Goal: Information Seeking & Learning: Check status

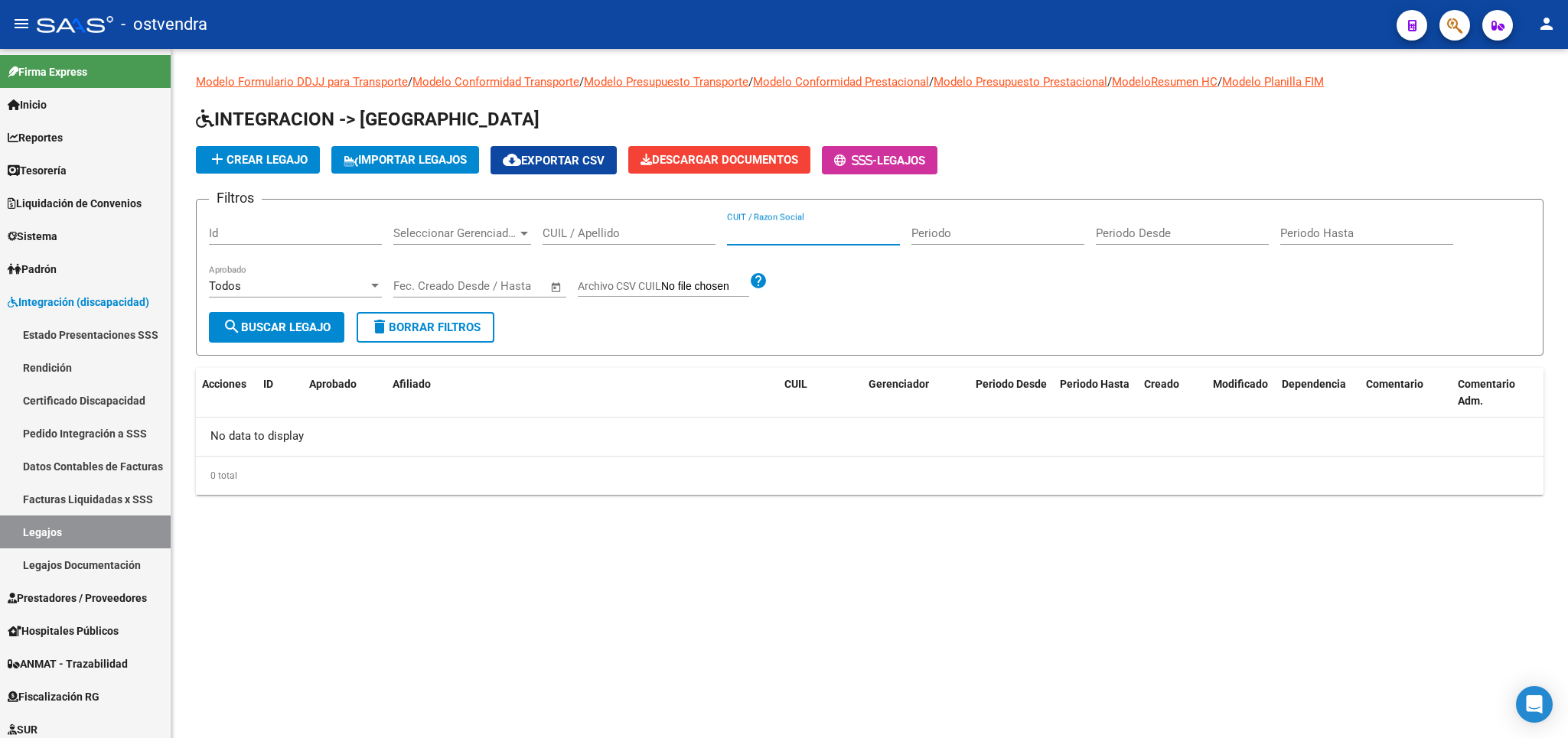
paste input "30-71622997-8"
type input "30-71622997-8"
click at [298, 323] on span "search Buscar Legajo" at bounding box center [276, 327] width 108 height 14
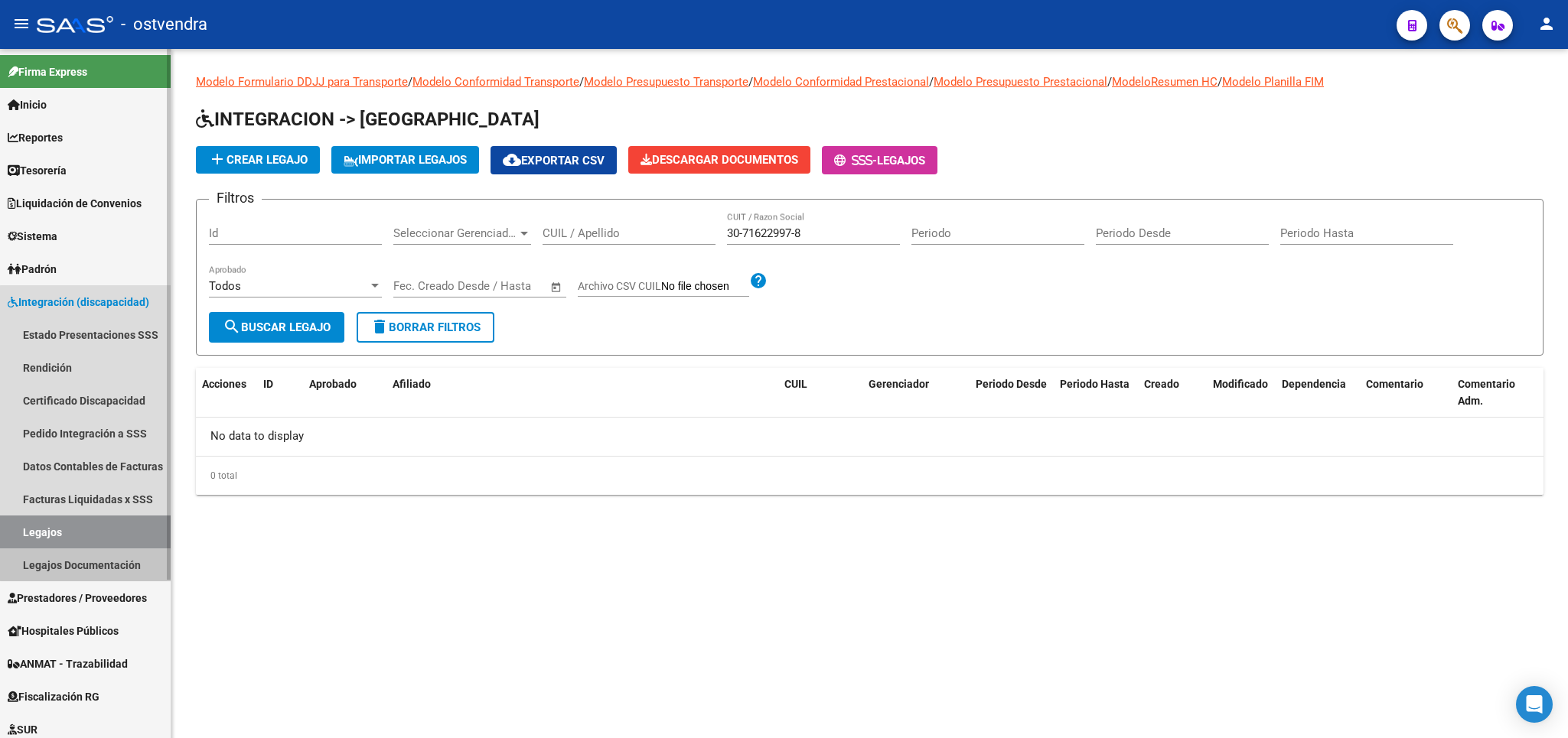
click at [94, 564] on link "Legajos Documentación" at bounding box center [85, 565] width 171 height 33
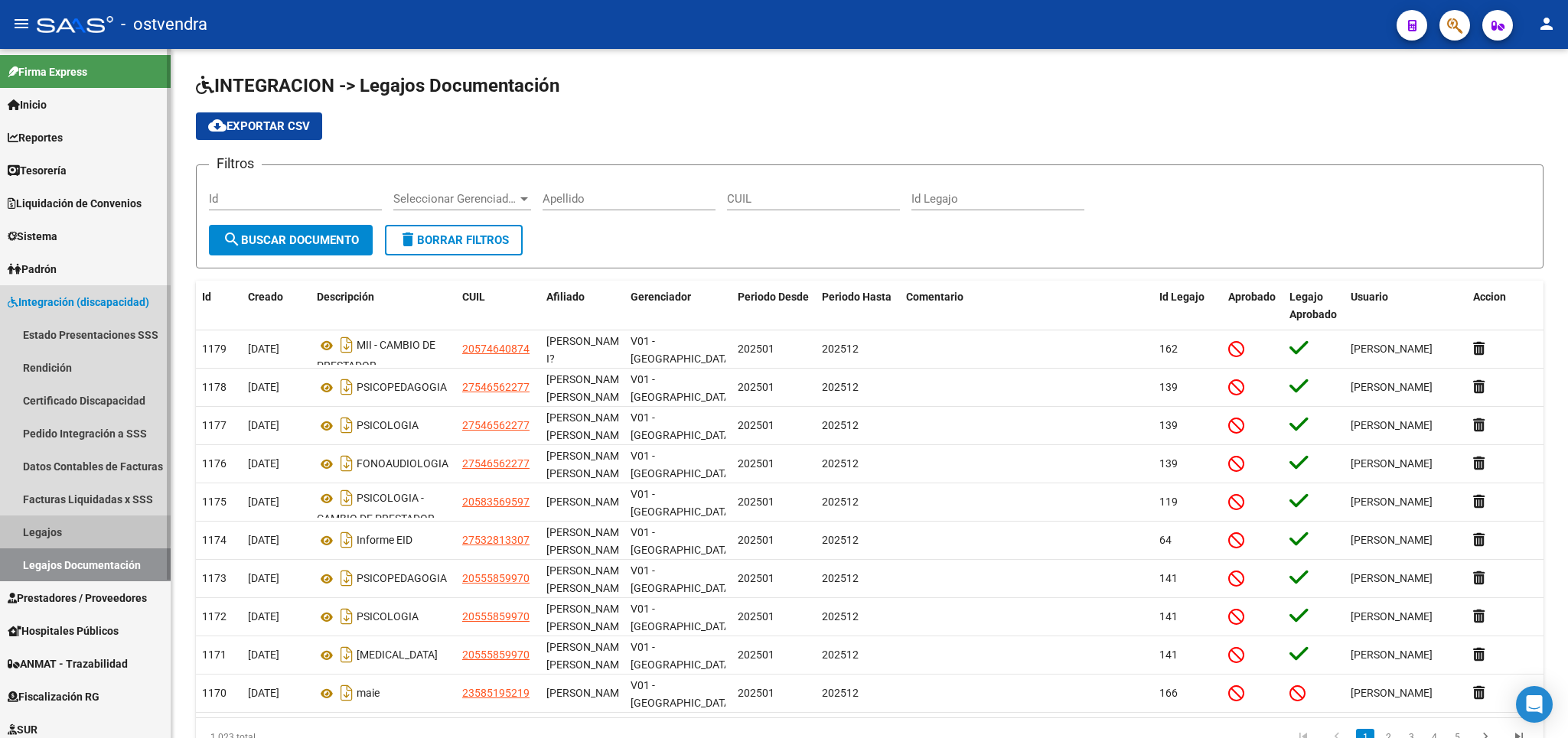
drag, startPoint x: 59, startPoint y: 527, endPoint x: 71, endPoint y: 519, distance: 14.4
click at [63, 523] on link "Legajos" at bounding box center [85, 531] width 171 height 33
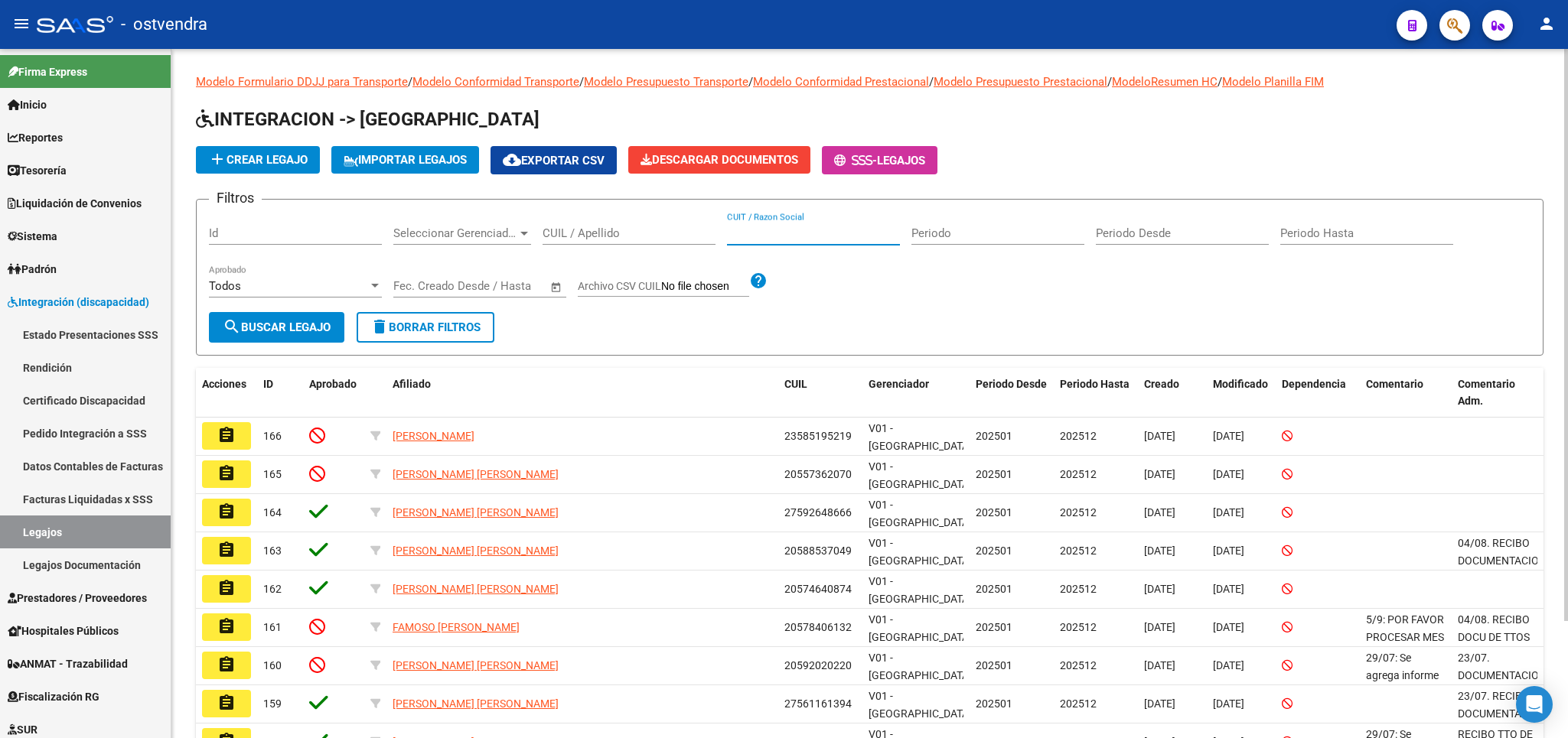
paste input "30-71622997-8"
click at [747, 238] on input "30-71622997-8" at bounding box center [812, 233] width 173 height 14
click at [796, 236] on input "3071622997-8" at bounding box center [812, 233] width 173 height 14
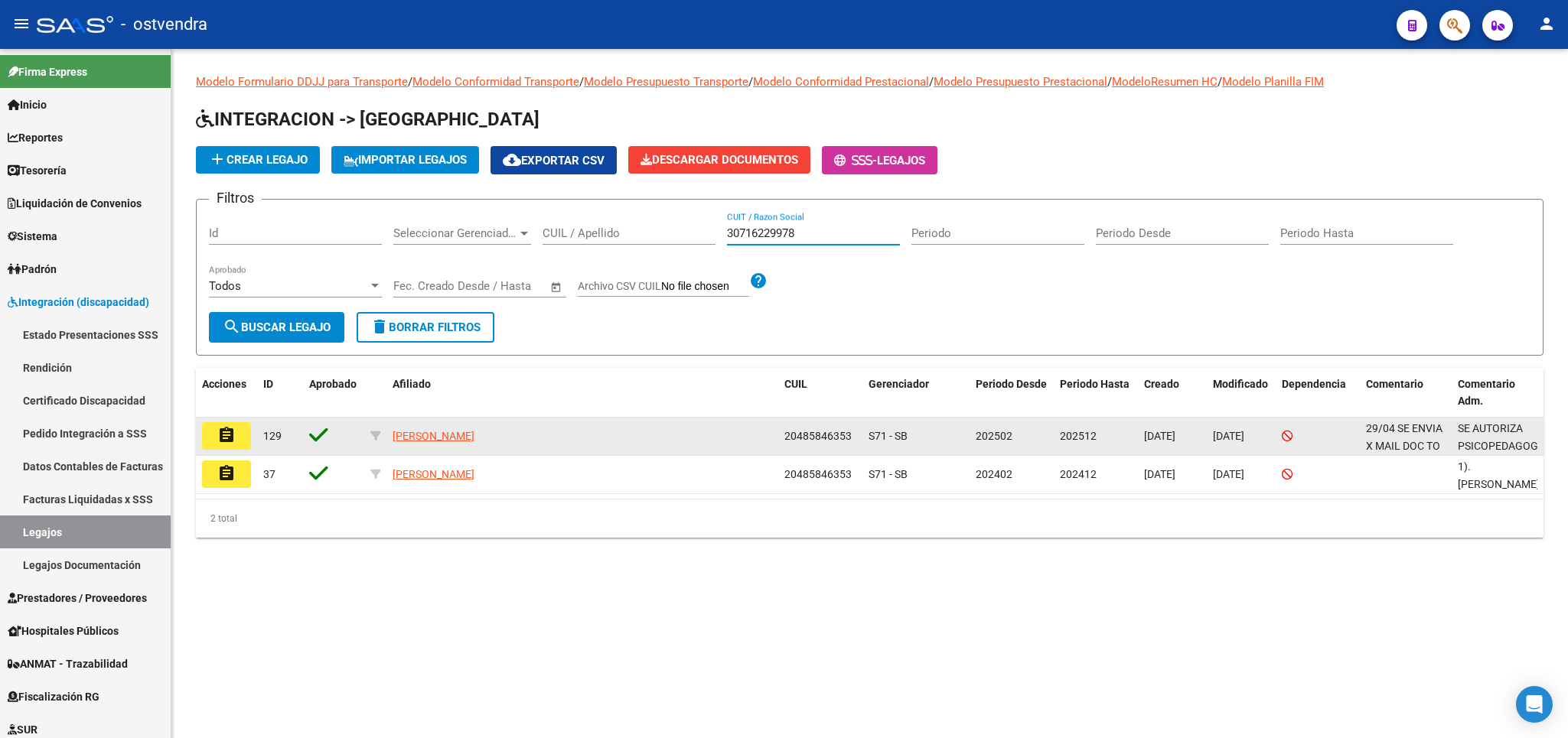
type input "30716229978"
click at [236, 436] on mat-icon "assignment" at bounding box center [227, 435] width 18 height 18
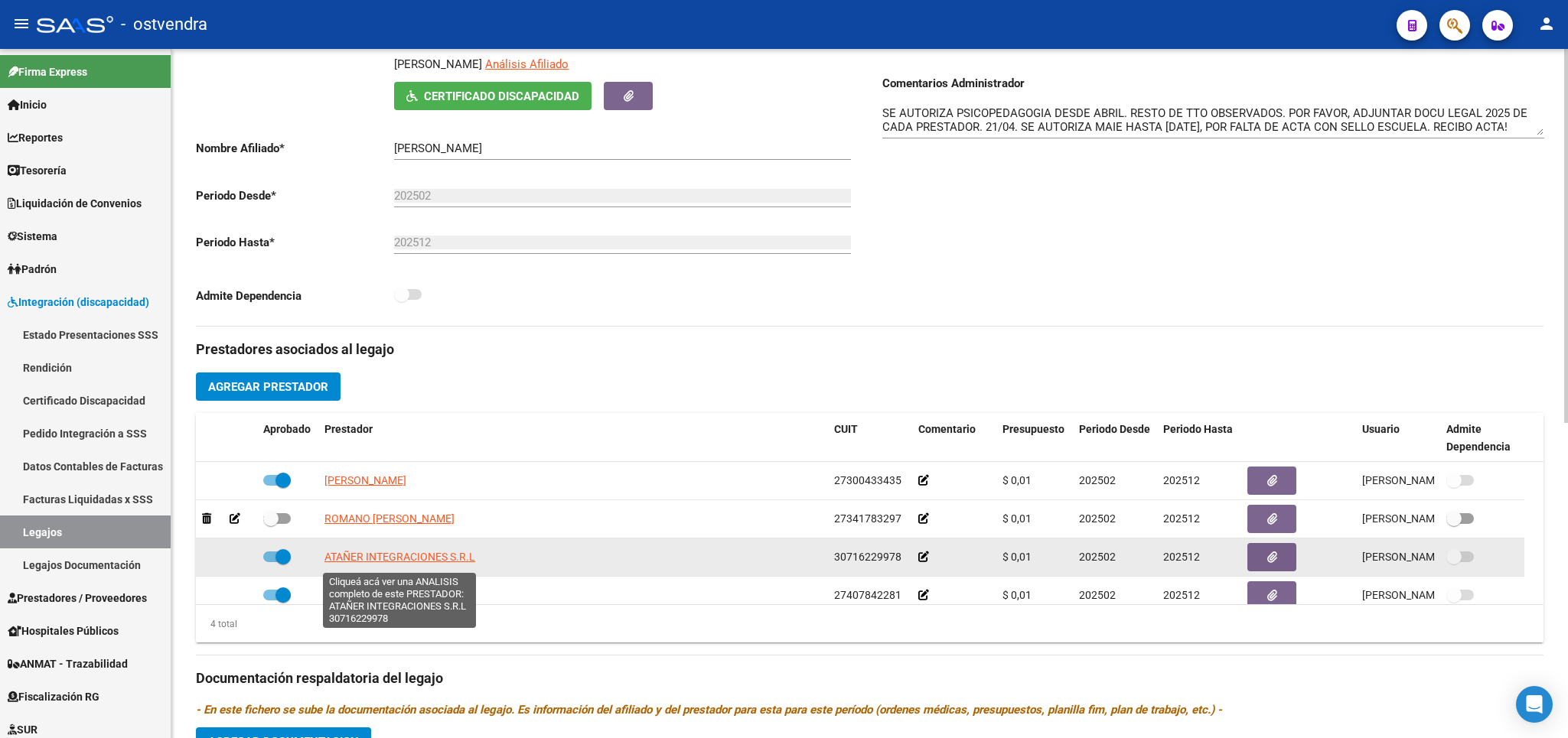
scroll to position [14, 0]
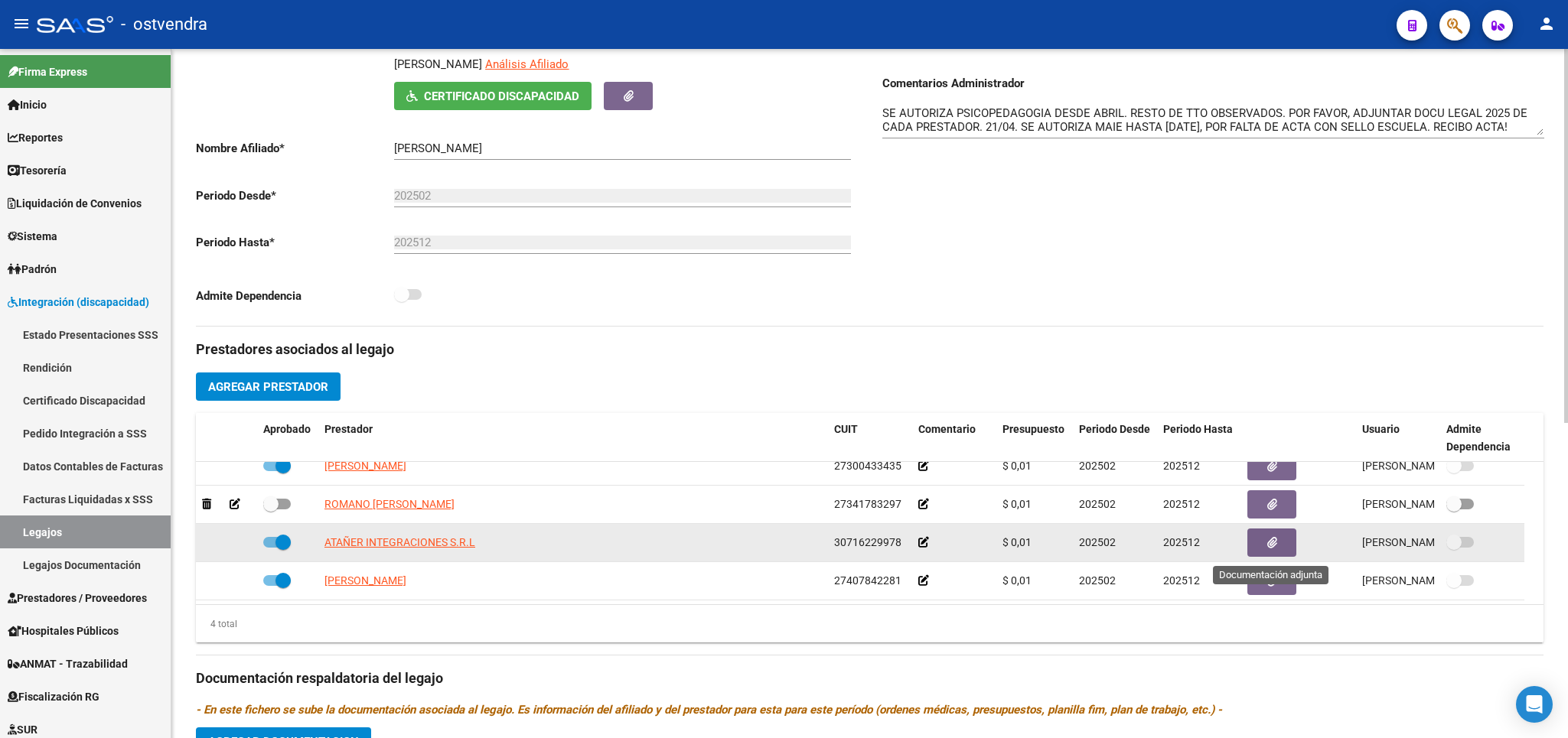
click at [1262, 541] on button "button" at bounding box center [1271, 543] width 49 height 28
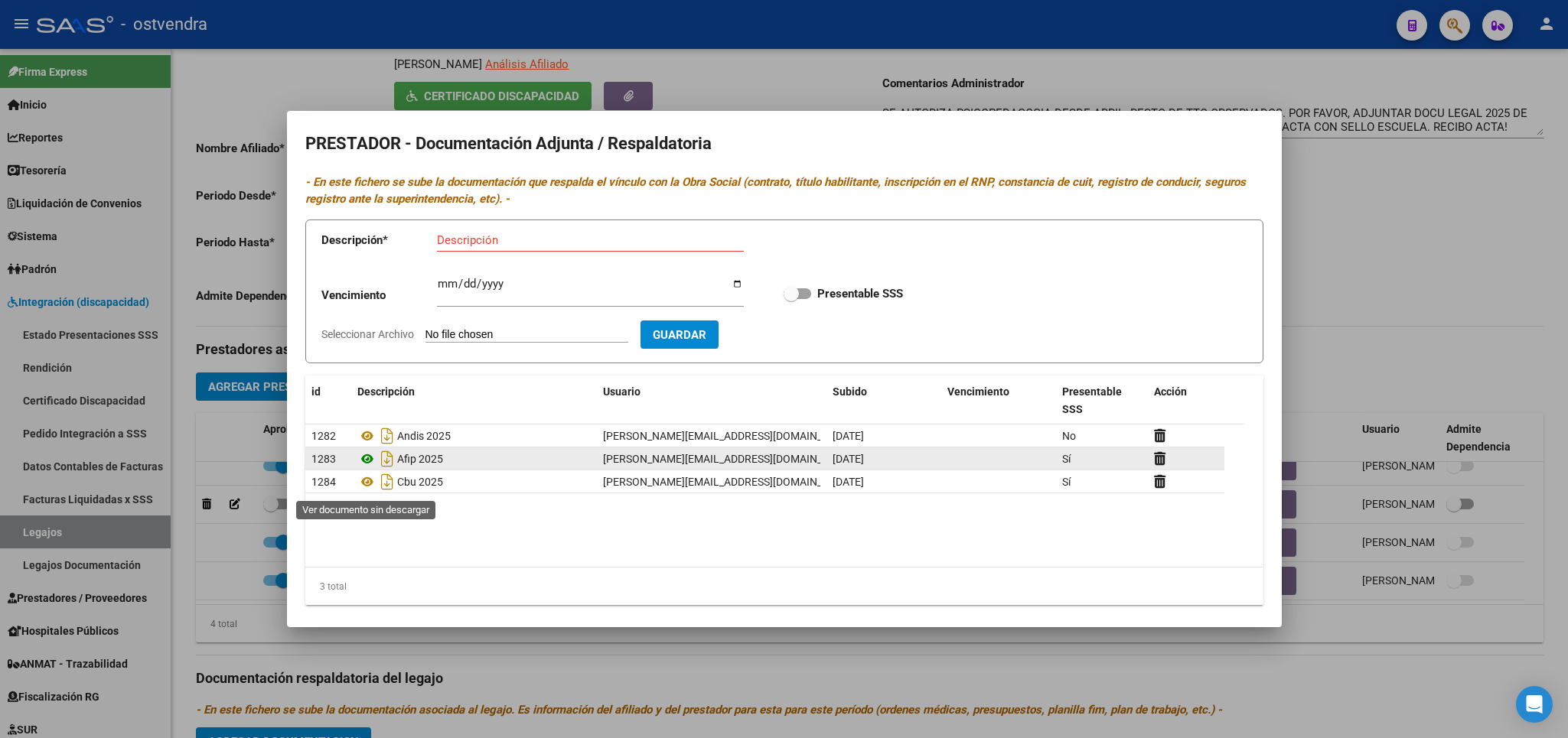
click at [369, 468] on icon at bounding box center [367, 459] width 20 height 18
drag, startPoint x: 1390, startPoint y: 286, endPoint x: 360, endPoint y: 397, distance: 1036.0
click at [1389, 286] on div at bounding box center [784, 369] width 1568 height 738
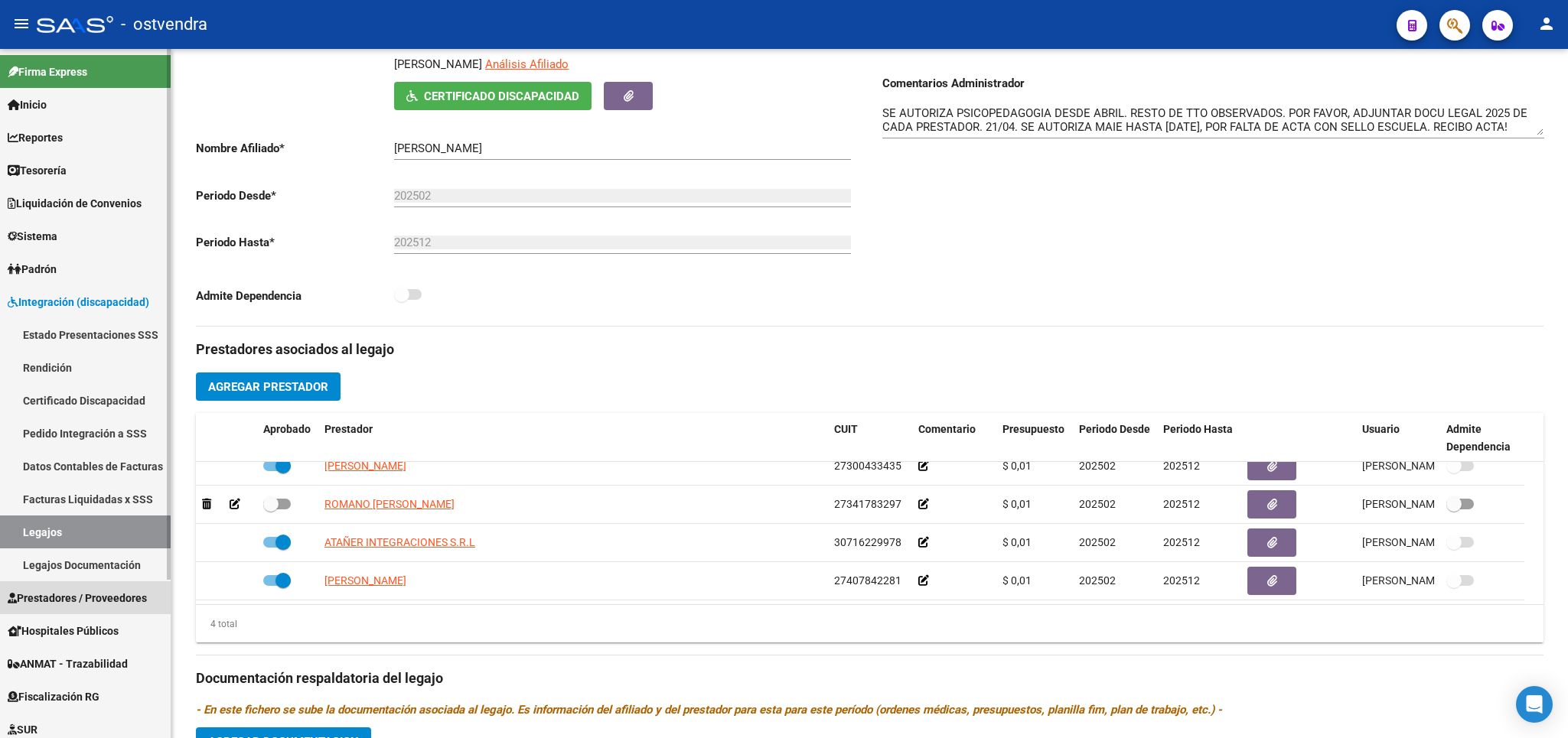
click at [83, 598] on span "Prestadores / Proveedores" at bounding box center [77, 598] width 139 height 17
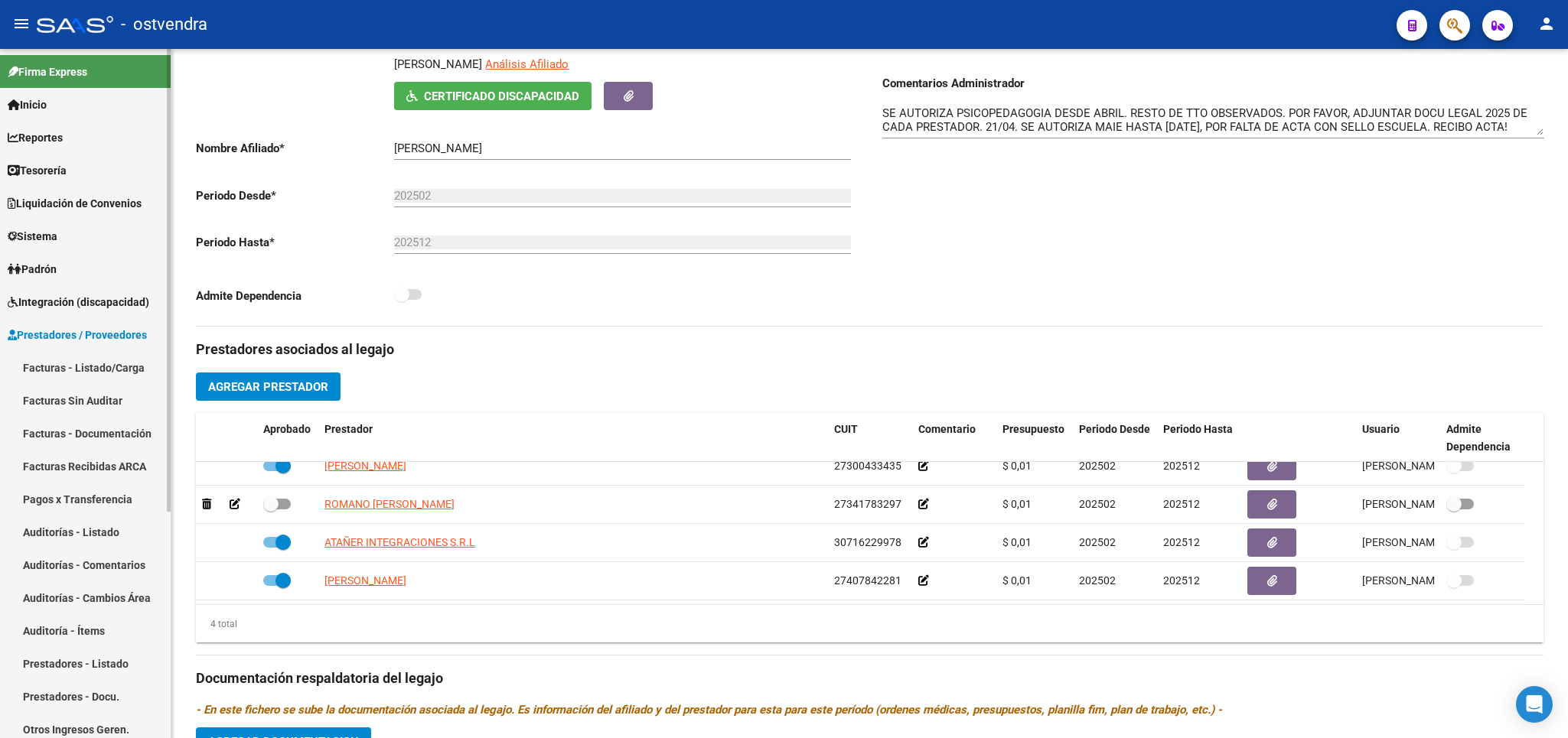
drag, startPoint x: 78, startPoint y: 369, endPoint x: 92, endPoint y: 366, distance: 14.3
click at [79, 369] on link "Facturas - Listado/Carga" at bounding box center [85, 367] width 171 height 33
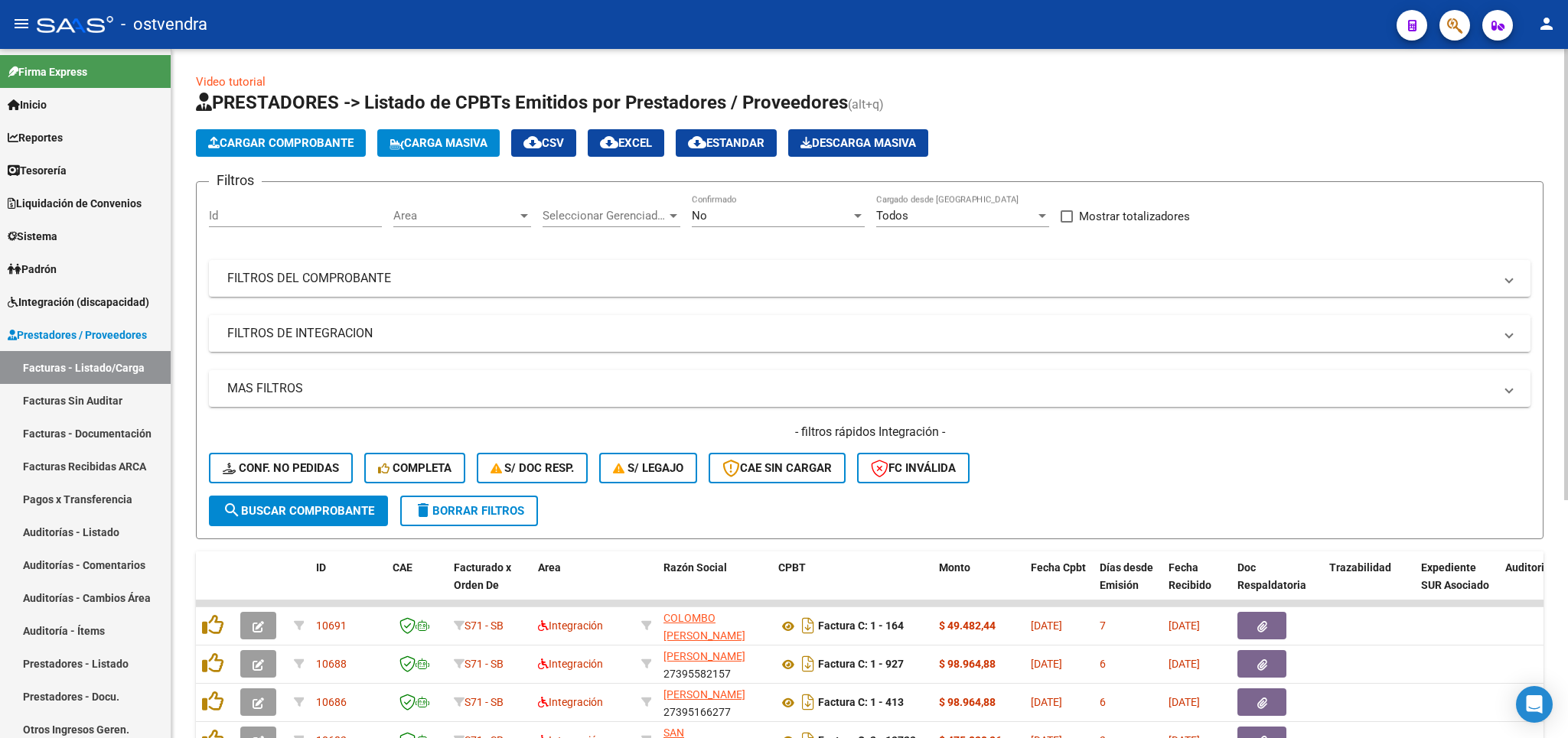
drag, startPoint x: 284, startPoint y: 275, endPoint x: 993, endPoint y: 383, distance: 717.2
click at [302, 282] on mat-panel-title "FILTROS DEL COMPROBANTE" at bounding box center [860, 279] width 1266 height 17
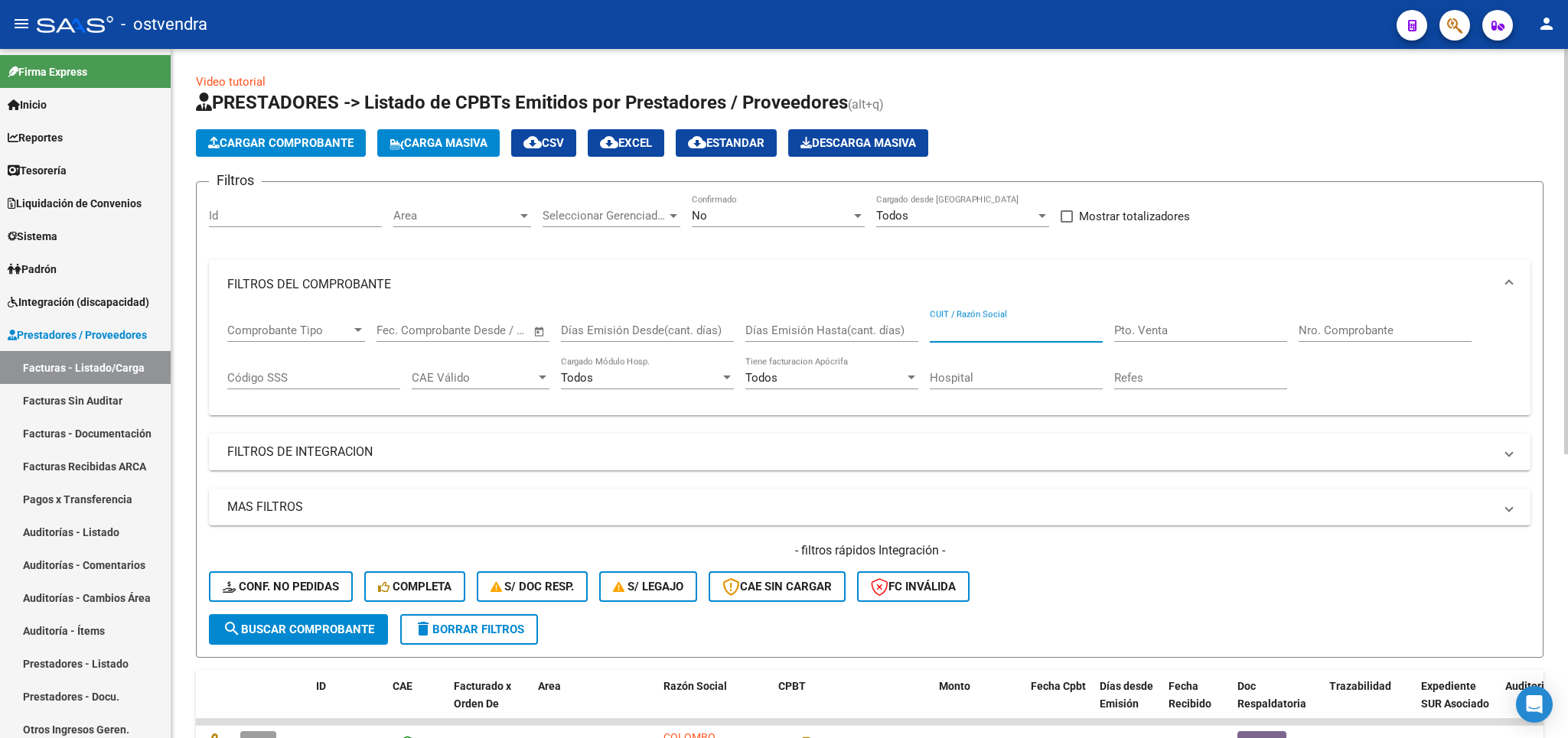
paste input "30-71622997-8"
type input "30-71622997-8"
click at [320, 638] on button "search Buscar Comprobante" at bounding box center [298, 630] width 179 height 31
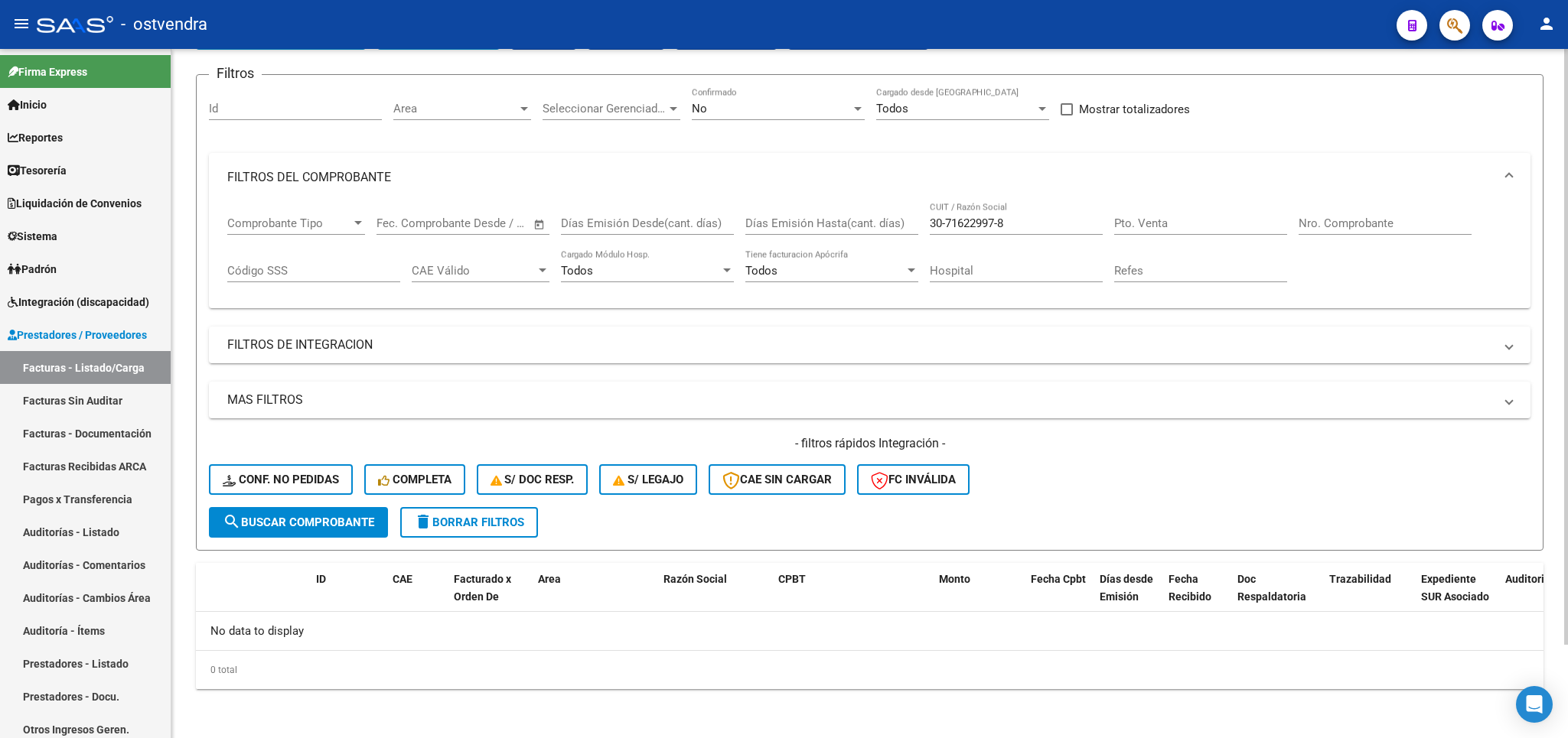
scroll to position [19, 0]
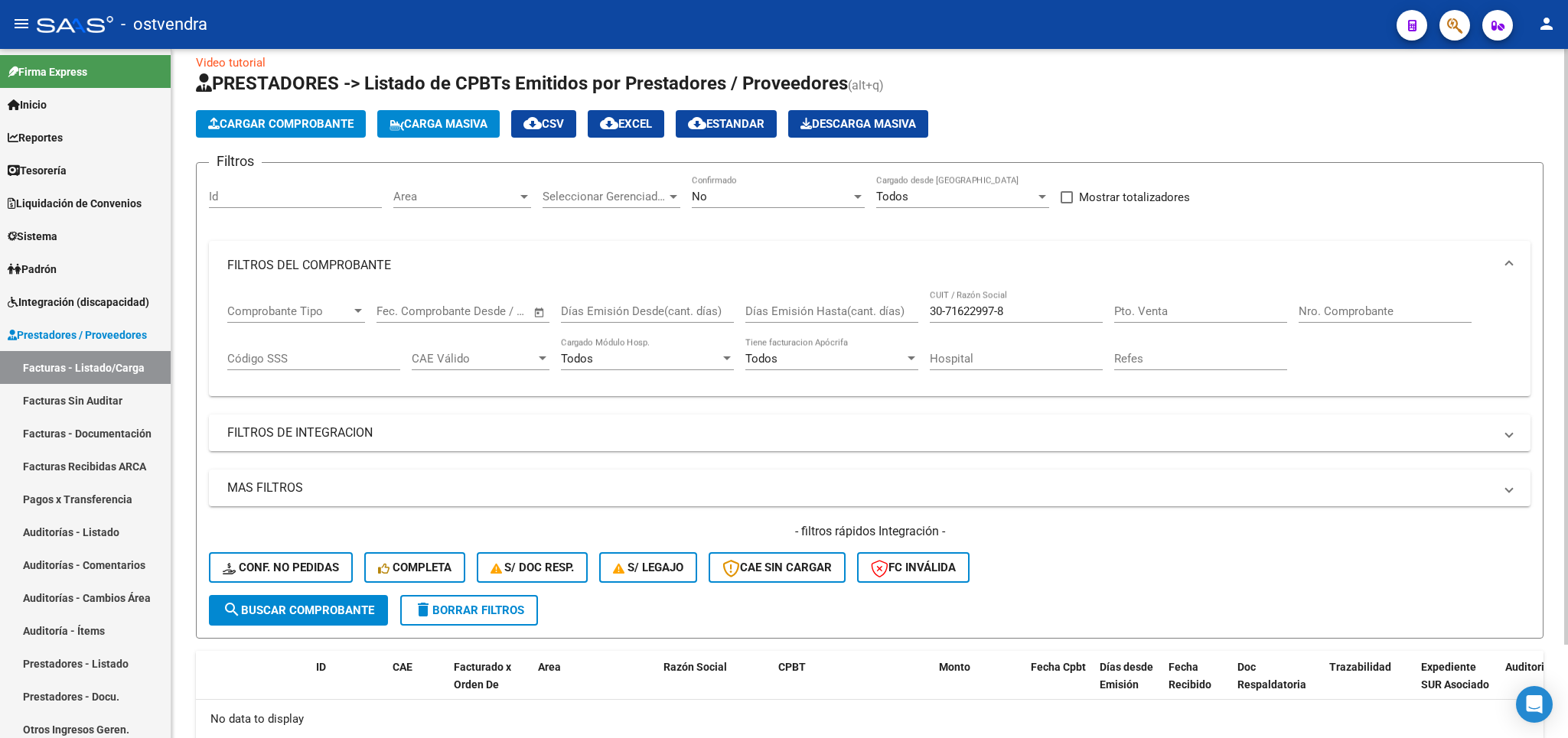
click at [766, 190] on div "No" at bounding box center [771, 196] width 159 height 14
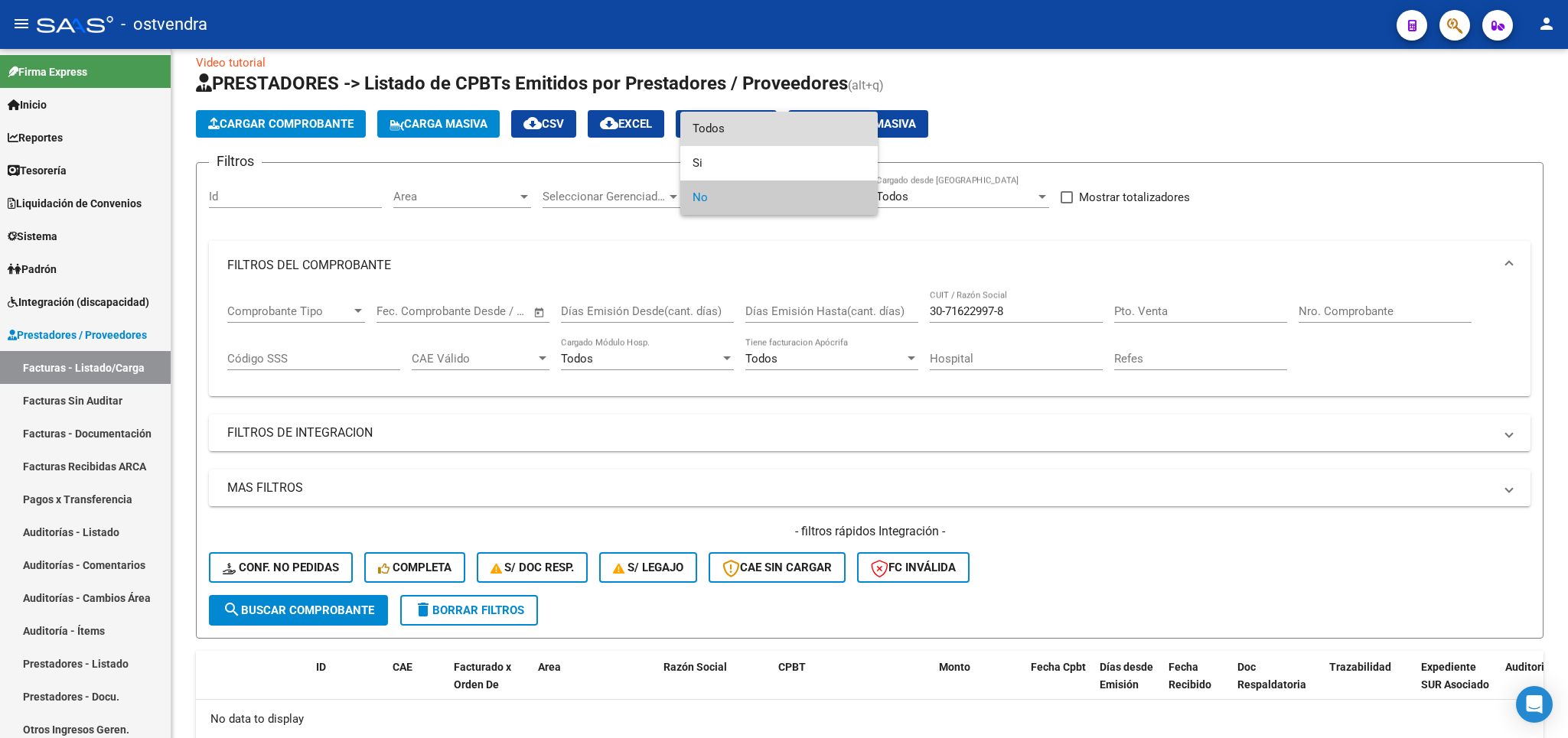
click at [726, 123] on span "Todos" at bounding box center [778, 128] width 173 height 34
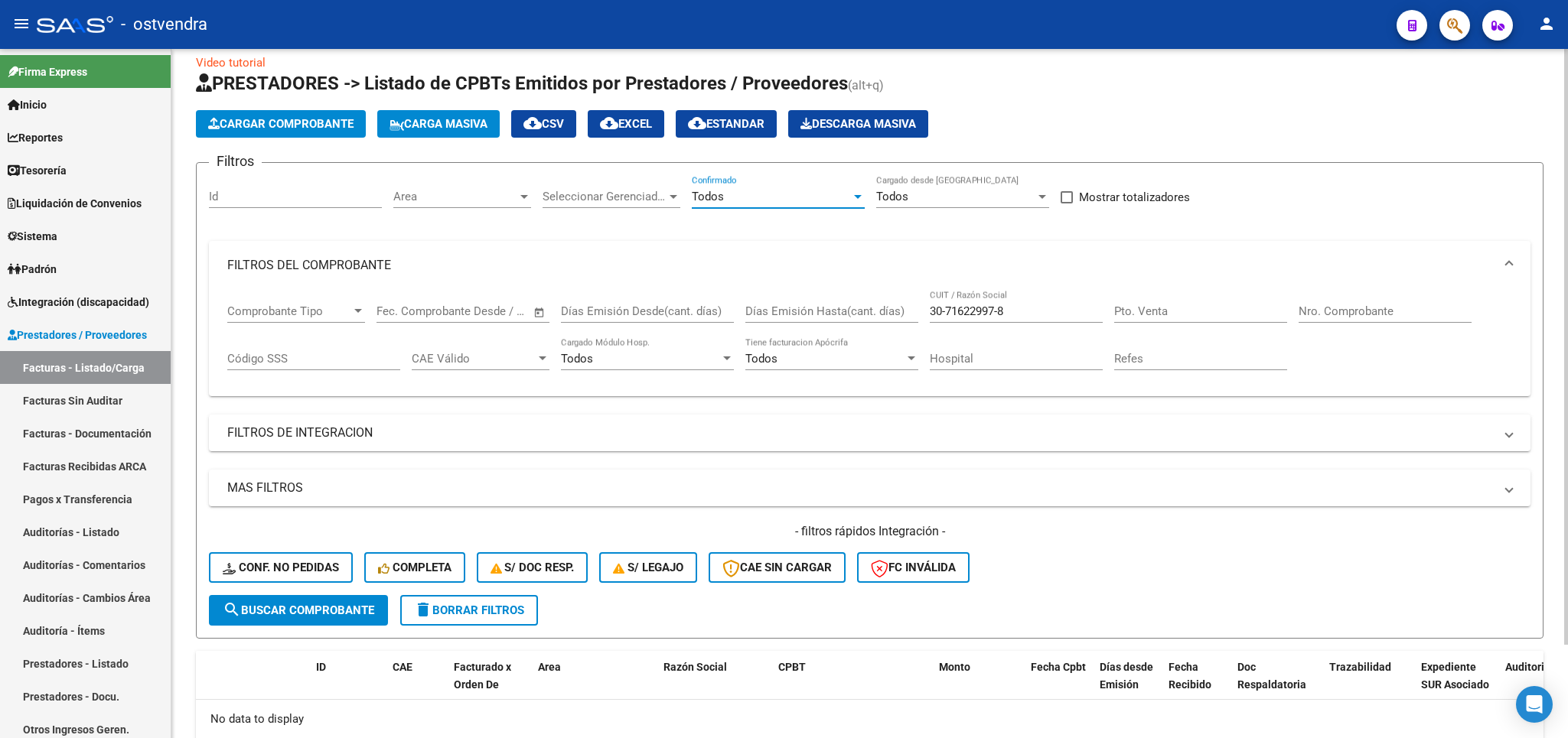
click at [342, 608] on span "search Buscar Comprobante" at bounding box center [299, 610] width 152 height 14
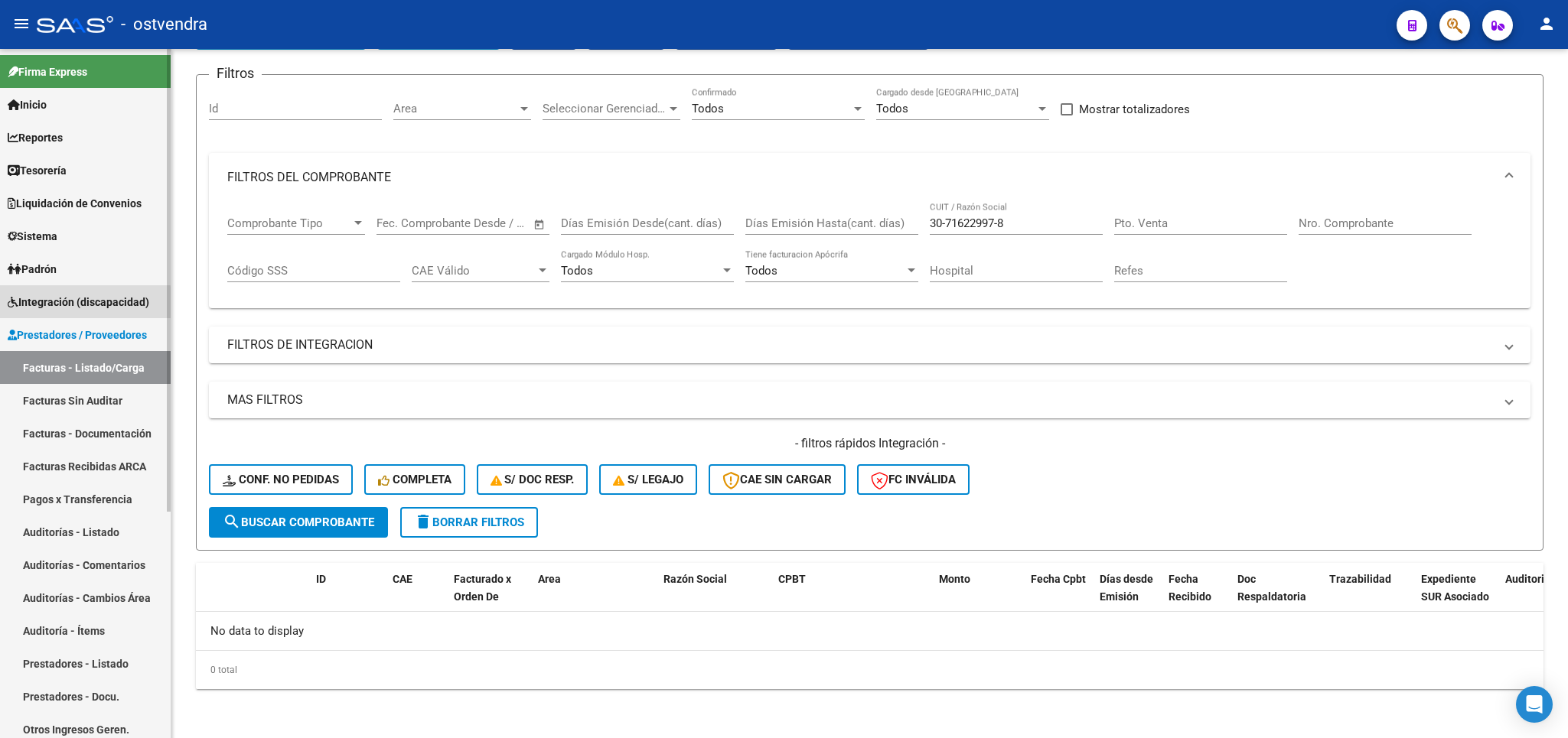
click at [71, 304] on span "Integración (discapacidad)" at bounding box center [78, 302] width 142 height 17
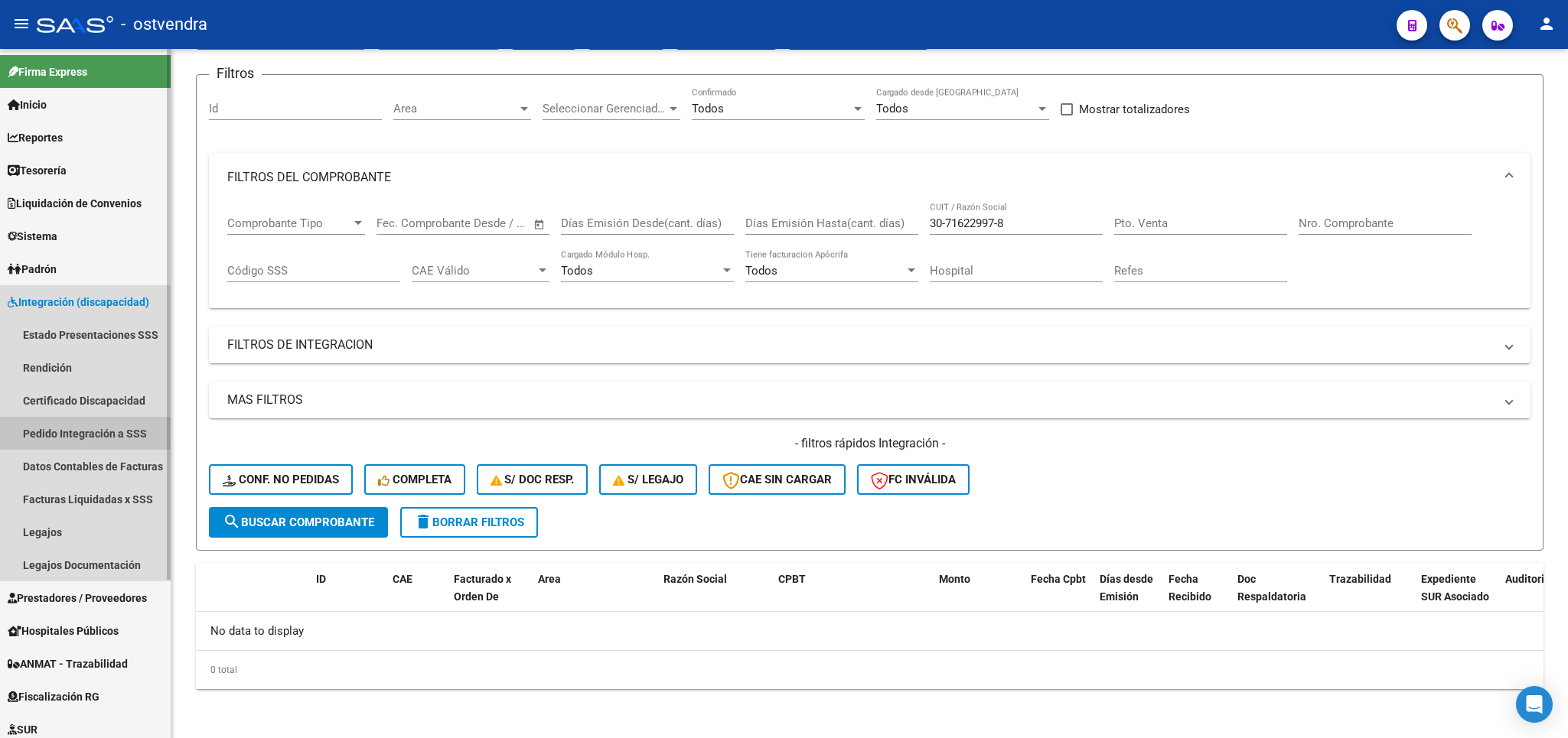
click at [67, 435] on link "Pedido Integración a SSS" at bounding box center [85, 433] width 171 height 33
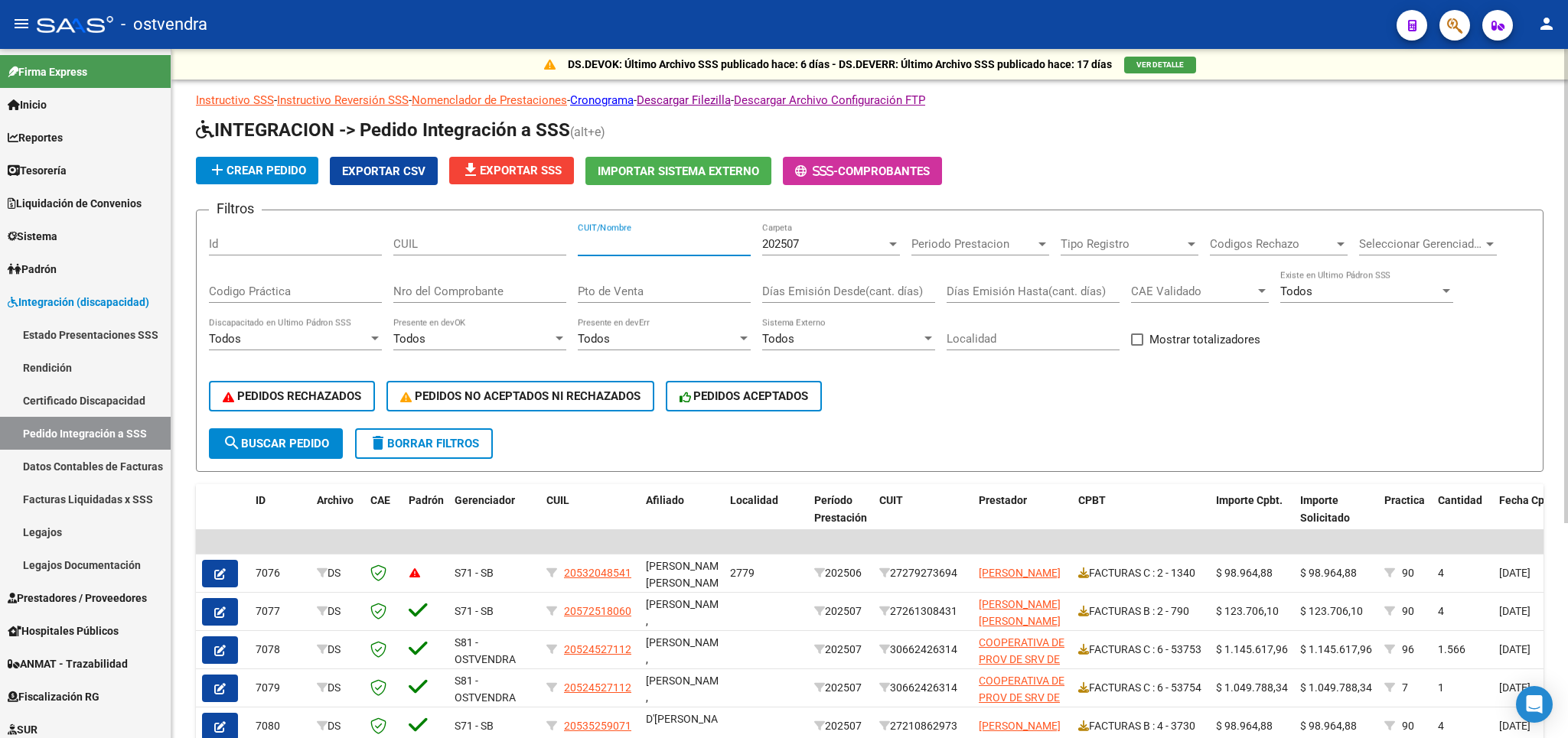
paste input "30-71622997-8"
type input "30-71622997-8"
click at [836, 241] on div "202507" at bounding box center [824, 243] width 124 height 14
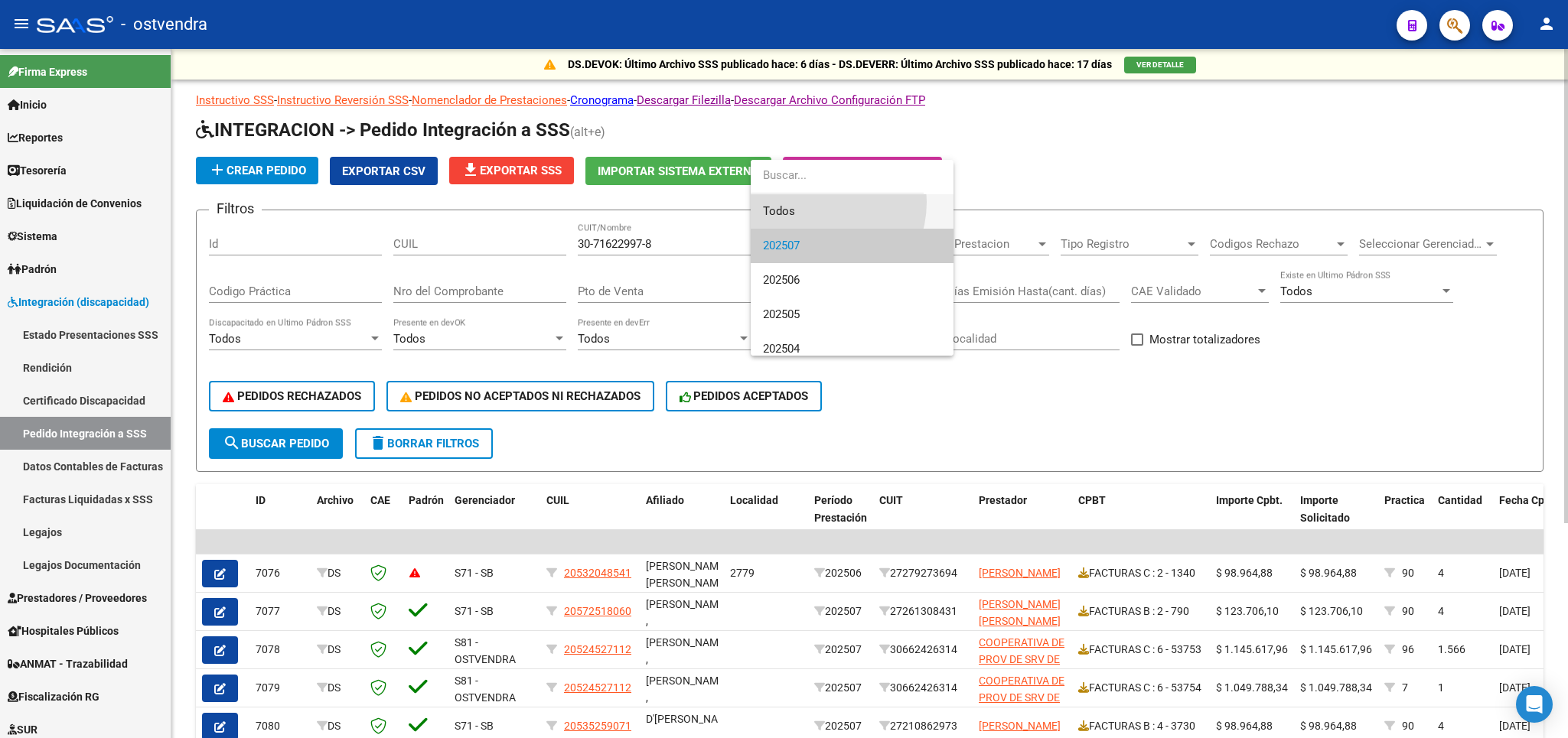
drag, startPoint x: 812, startPoint y: 202, endPoint x: 320, endPoint y: 427, distance: 541.0
click at [810, 202] on span "Todos" at bounding box center [852, 211] width 178 height 34
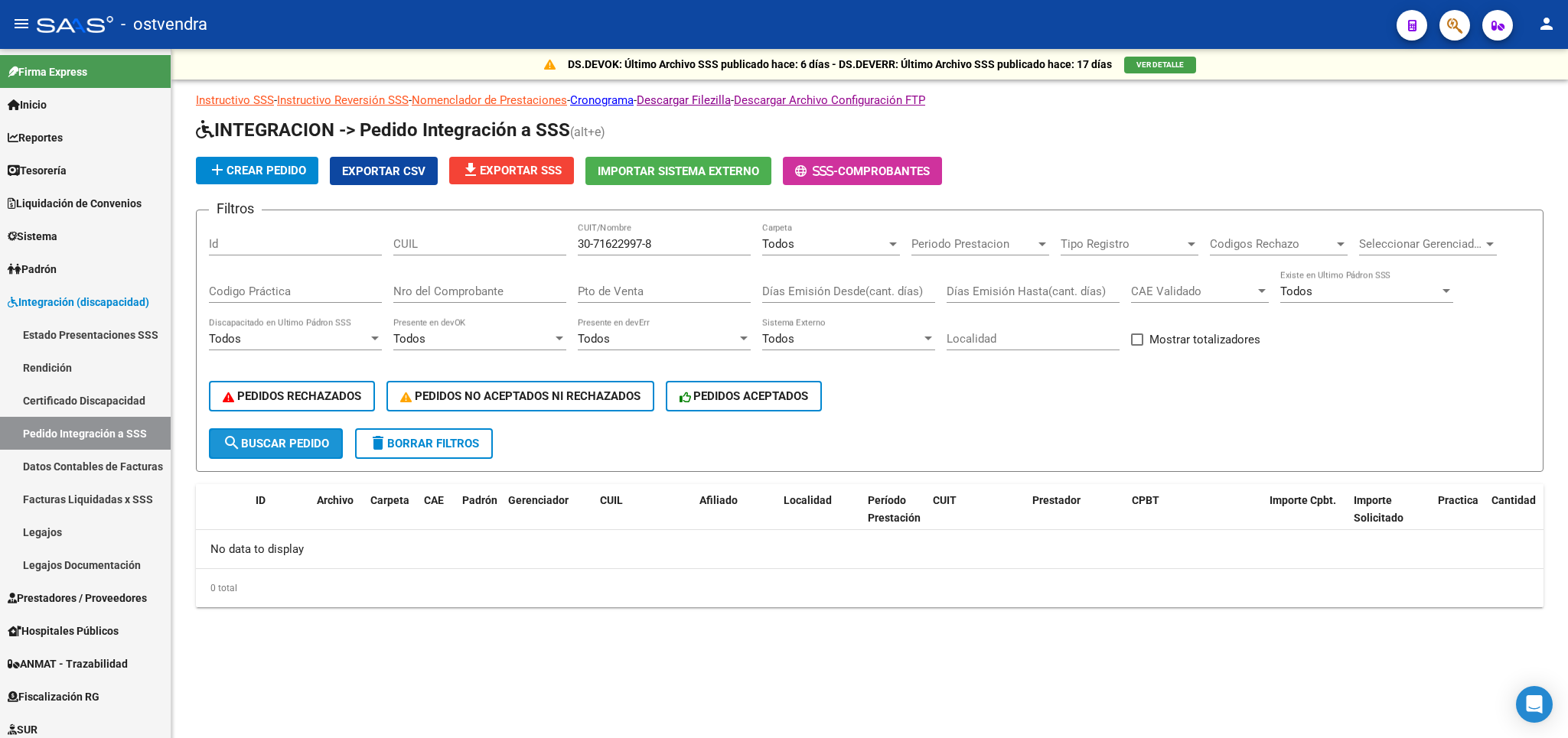
click at [320, 442] on span "search Buscar Pedido" at bounding box center [276, 444] width 107 height 14
click at [70, 500] on link "Facturas Liquidadas x SSS" at bounding box center [85, 499] width 171 height 33
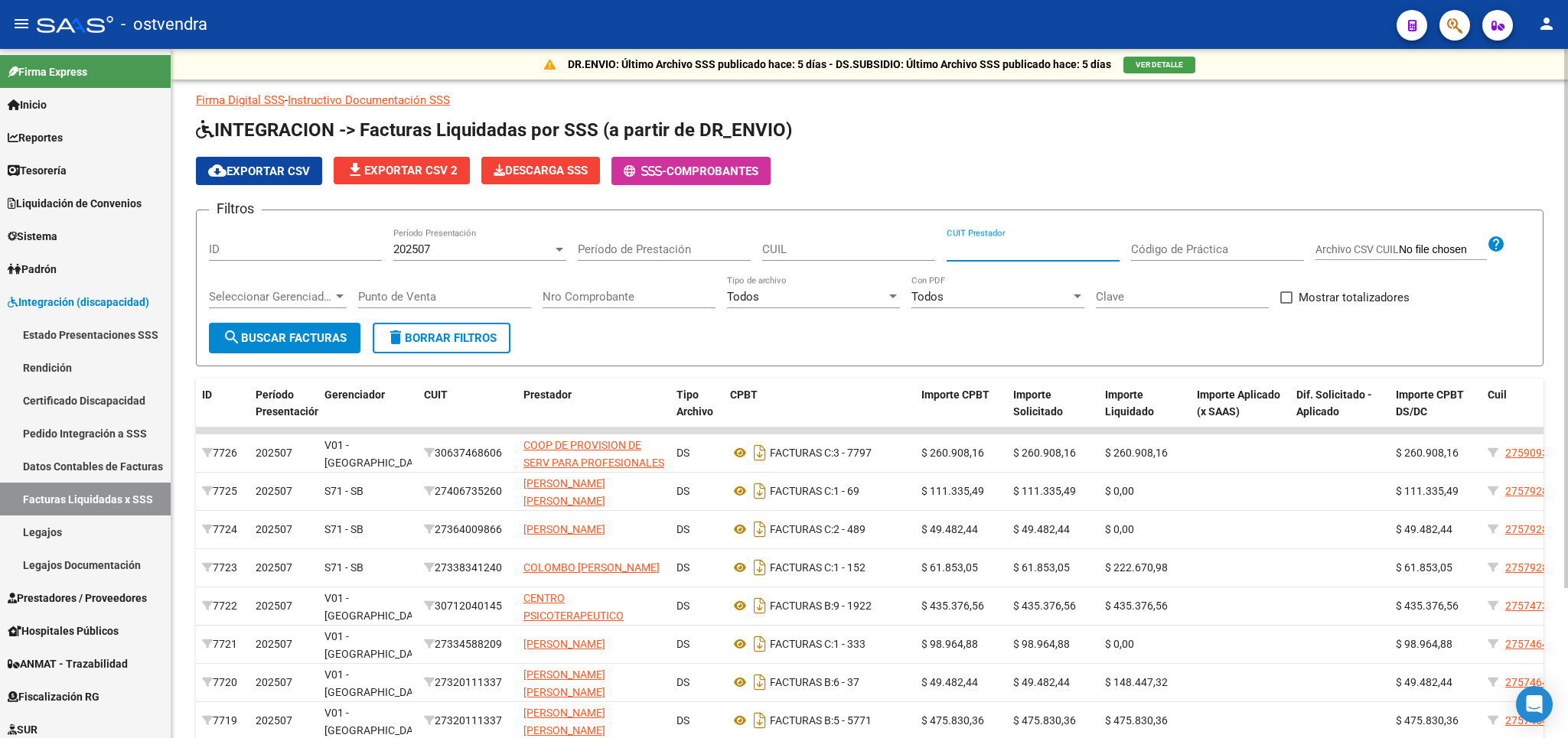
paste input "30-71622997-8"
type input "30-71622997-8"
click at [436, 250] on div "202507" at bounding box center [473, 249] width 159 height 14
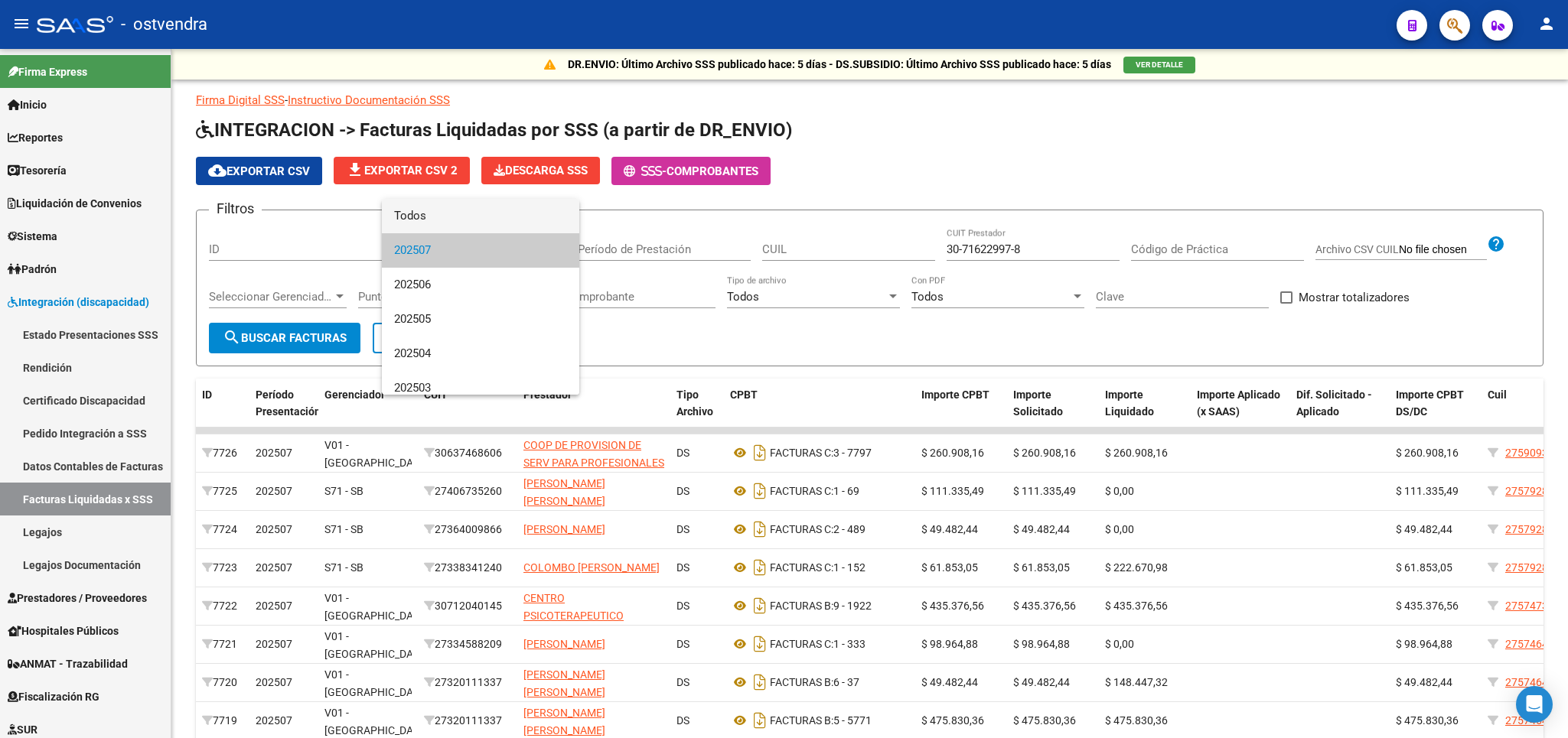
click at [439, 218] on span "Todos" at bounding box center [480, 216] width 173 height 34
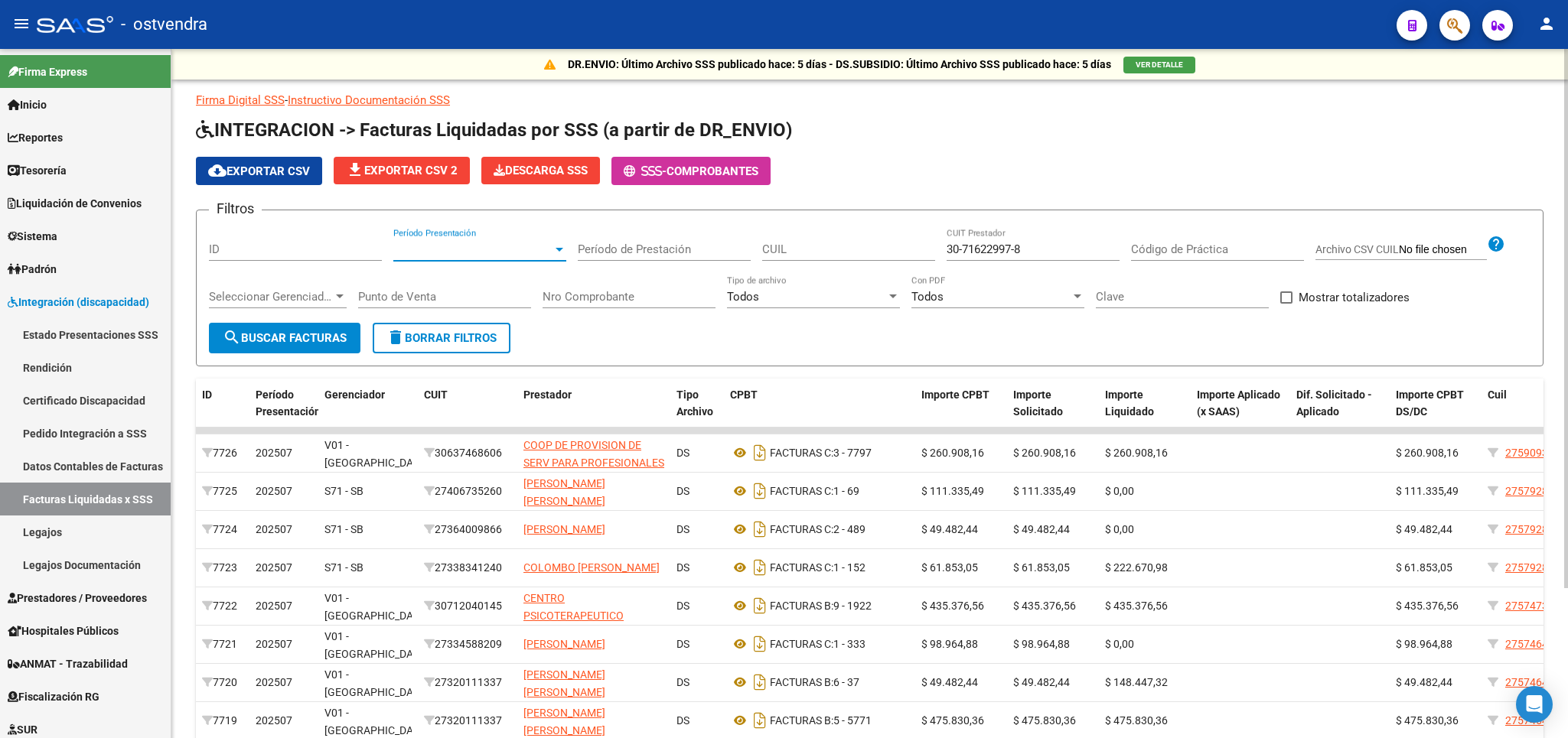
click at [334, 334] on span "search Buscar Facturas" at bounding box center [284, 338] width 124 height 14
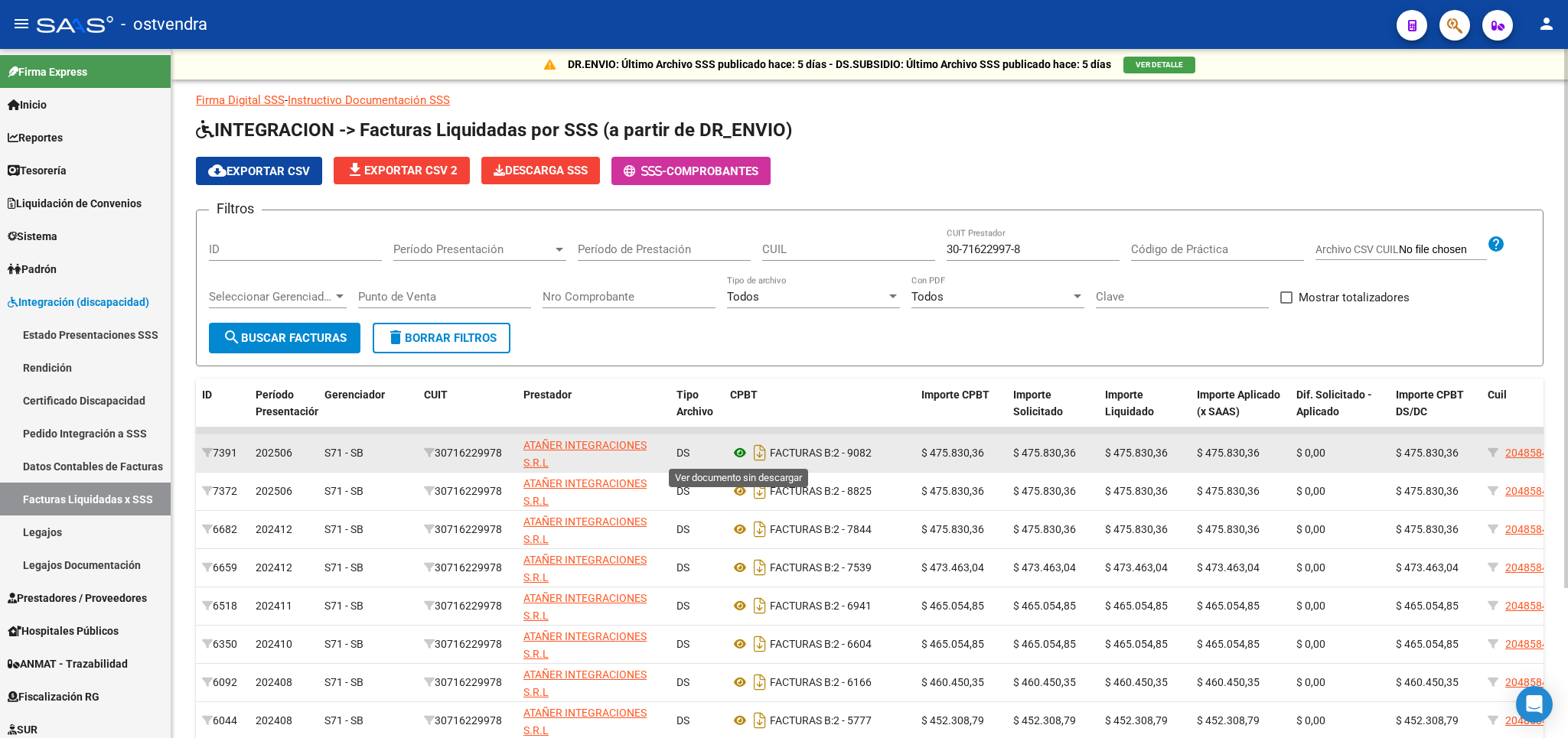
click at [735, 457] on icon at bounding box center [740, 453] width 20 height 18
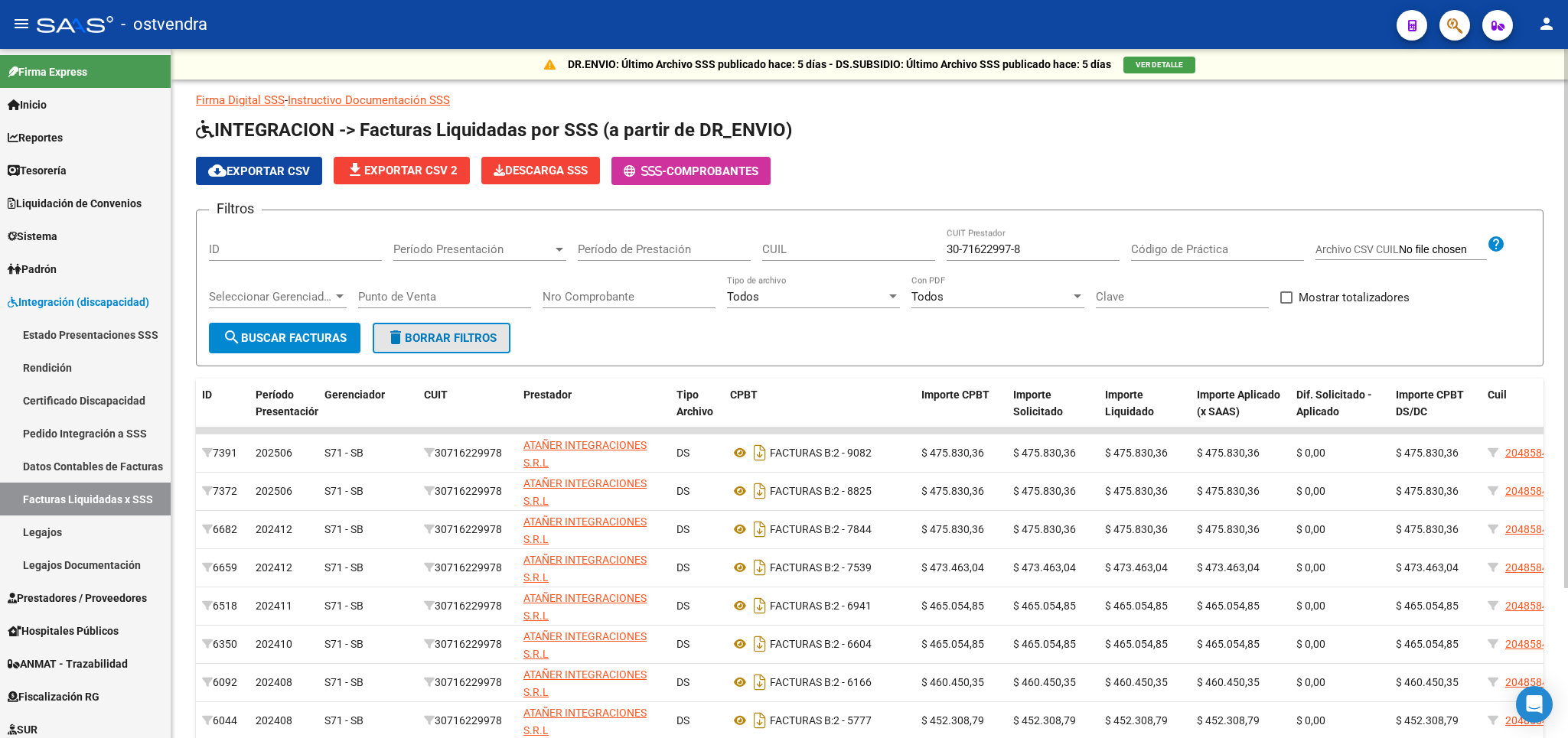
click at [413, 332] on span "delete Borrar Filtros" at bounding box center [441, 338] width 110 height 14
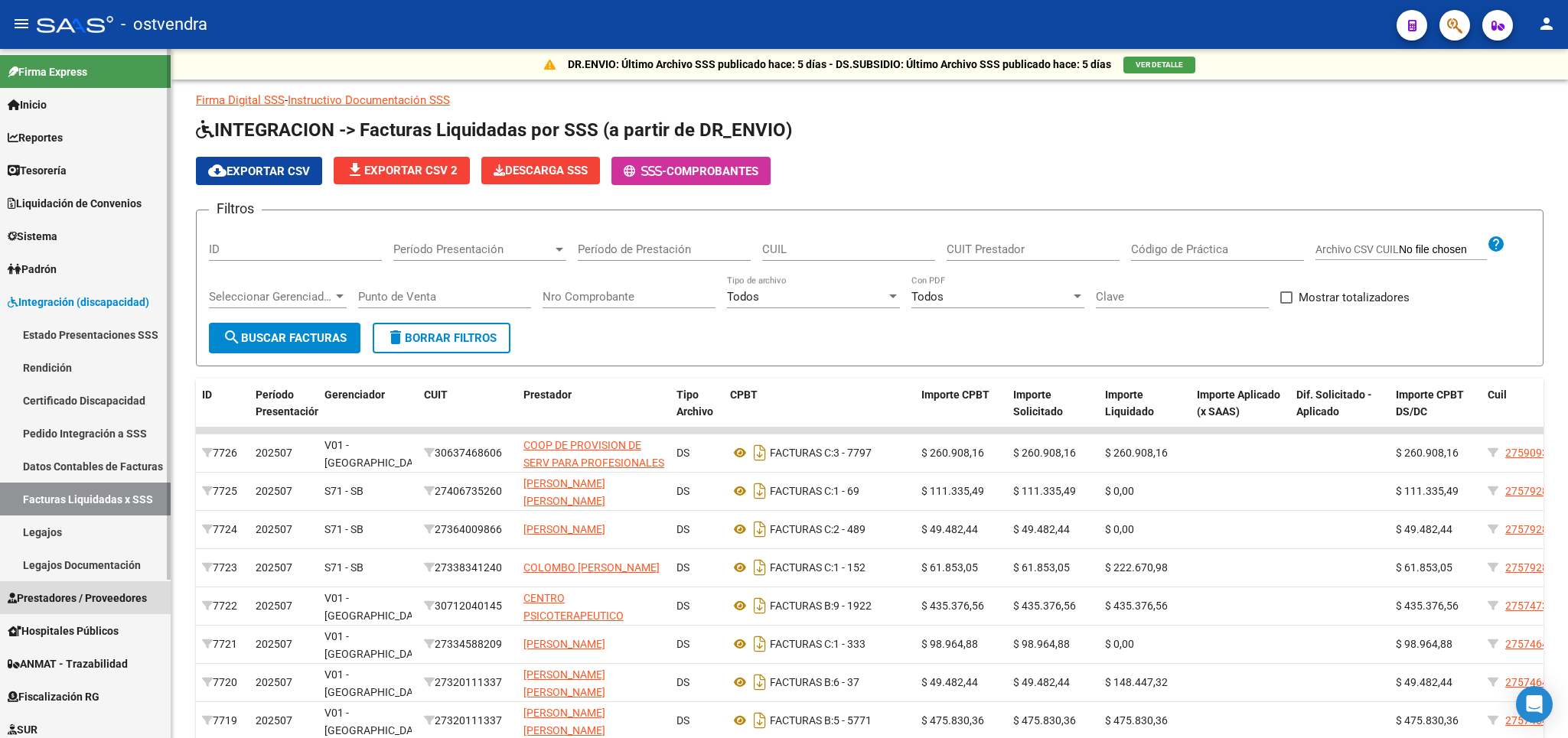
click at [103, 606] on span "Prestadores / Proveedores" at bounding box center [77, 598] width 139 height 17
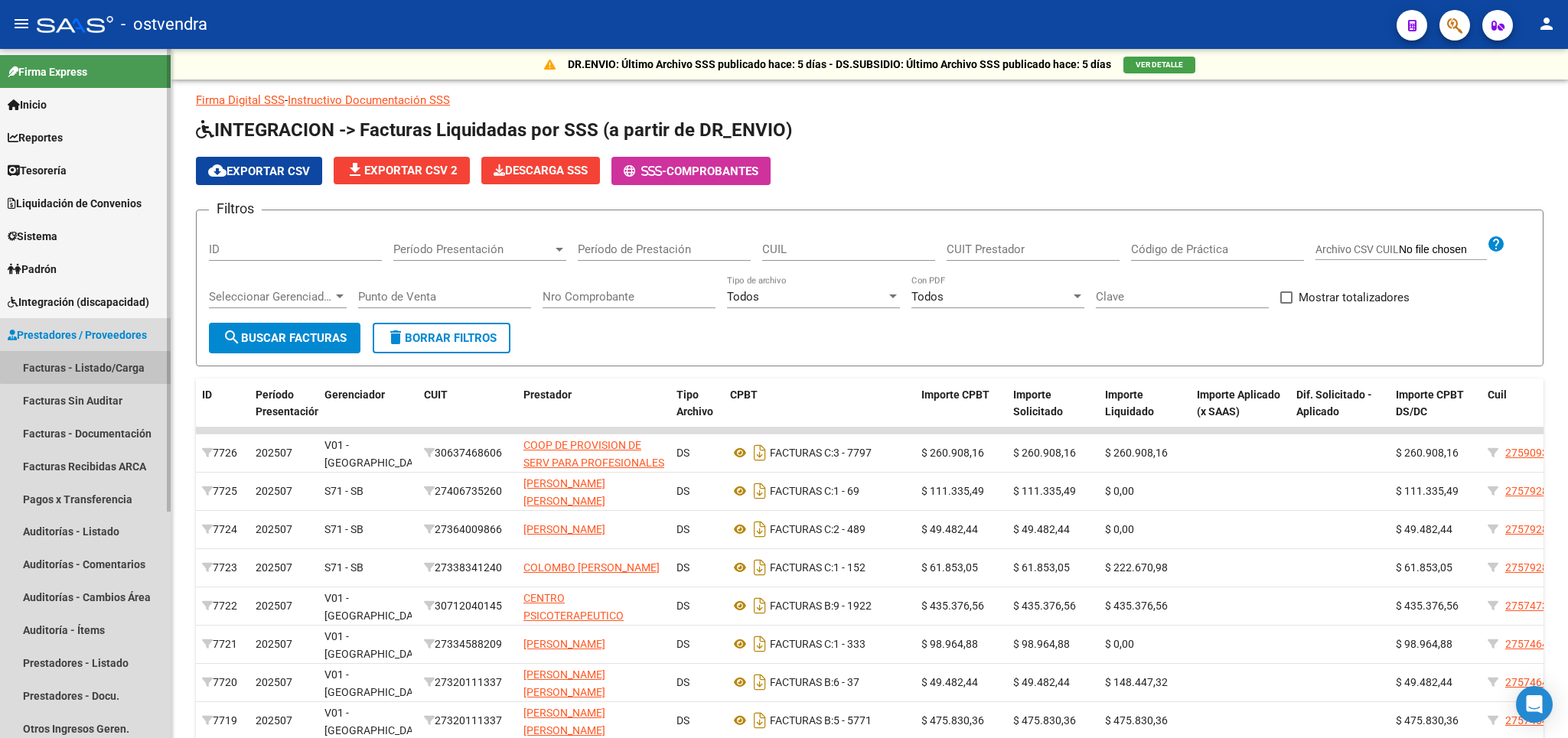
drag, startPoint x: 98, startPoint y: 365, endPoint x: 96, endPoint y: 357, distance: 8.2
click at [97, 365] on link "Facturas - Listado/Carga" at bounding box center [85, 367] width 171 height 33
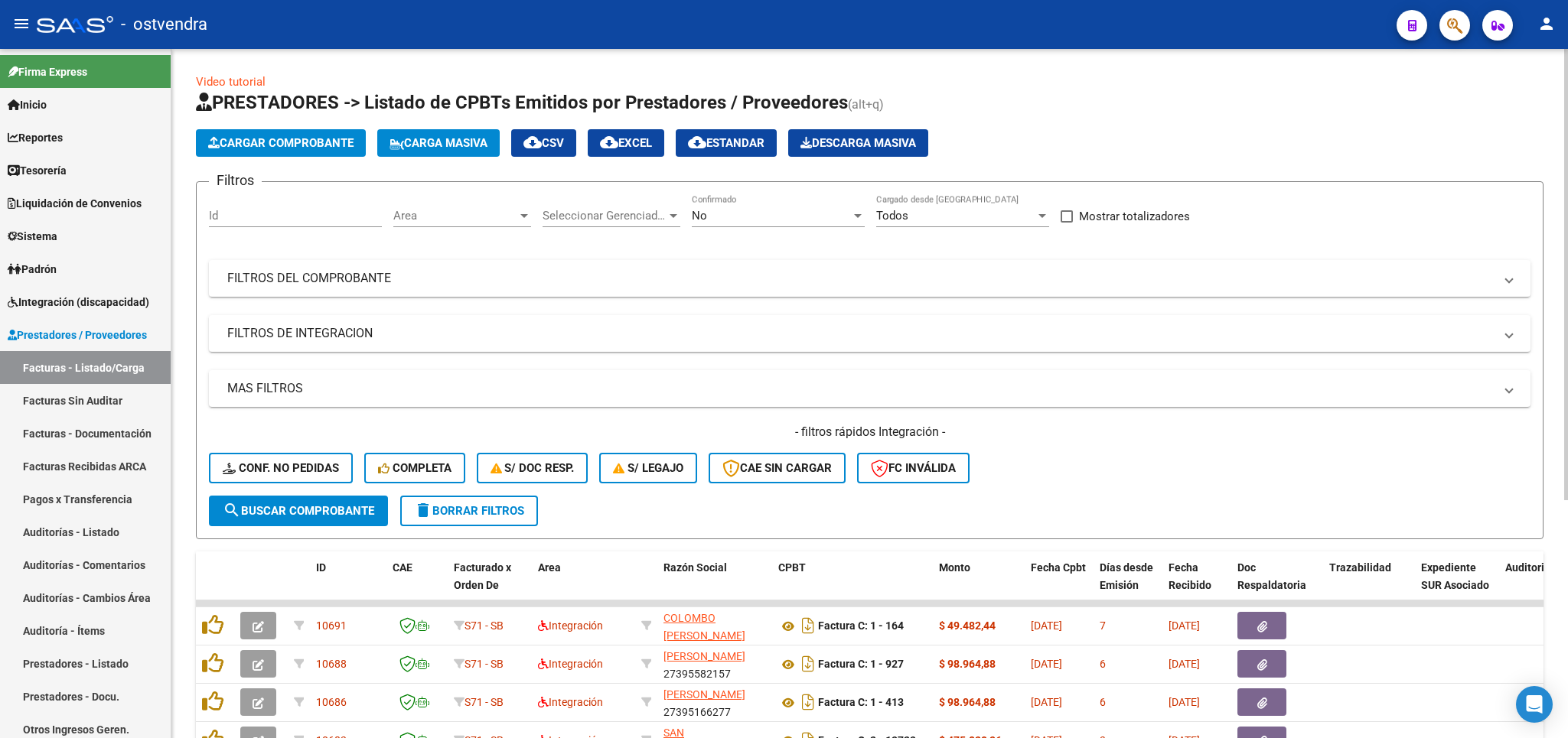
drag, startPoint x: 1065, startPoint y: 216, endPoint x: 942, endPoint y: 271, distance: 134.7
click at [1060, 219] on div "Filtros Id Area Area Seleccionar Gerenciador Seleccionar Gerenciador No Confirm…" at bounding box center [869, 344] width 1321 height 301
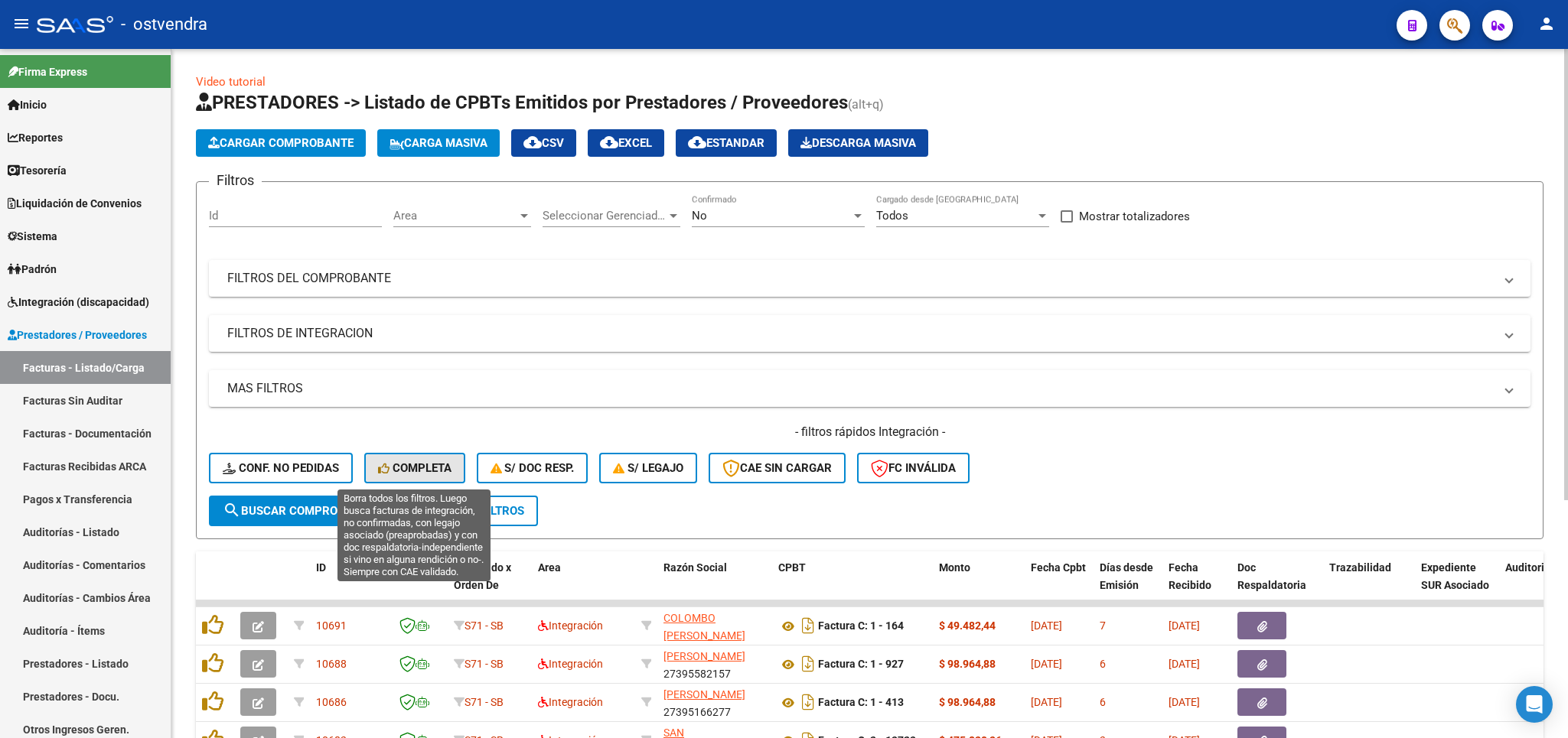
click at [426, 460] on button "Completa" at bounding box center [415, 468] width 101 height 31
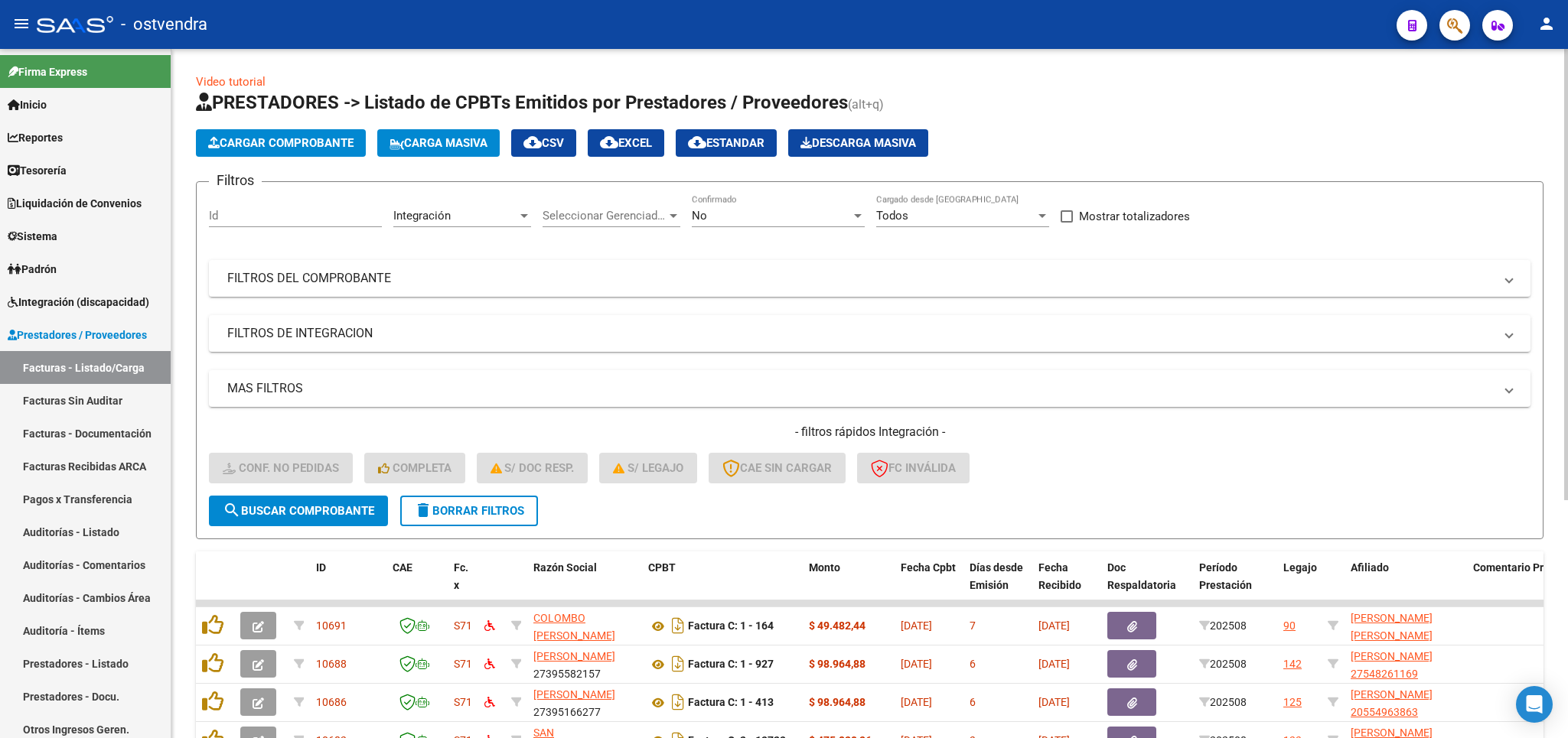
drag, startPoint x: 1065, startPoint y: 219, endPoint x: 680, endPoint y: 433, distance: 440.5
click at [1060, 224] on div "Filtros Id Integración Area Seleccionar Gerenciador Seleccionar Gerenciador No …" at bounding box center [869, 344] width 1321 height 301
click at [1067, 218] on span at bounding box center [1066, 216] width 13 height 13
click at [1067, 223] on input "Mostrar totalizadores" at bounding box center [1066, 223] width 1 height 1
click at [470, 512] on span "delete Borrar Filtros" at bounding box center [469, 511] width 110 height 14
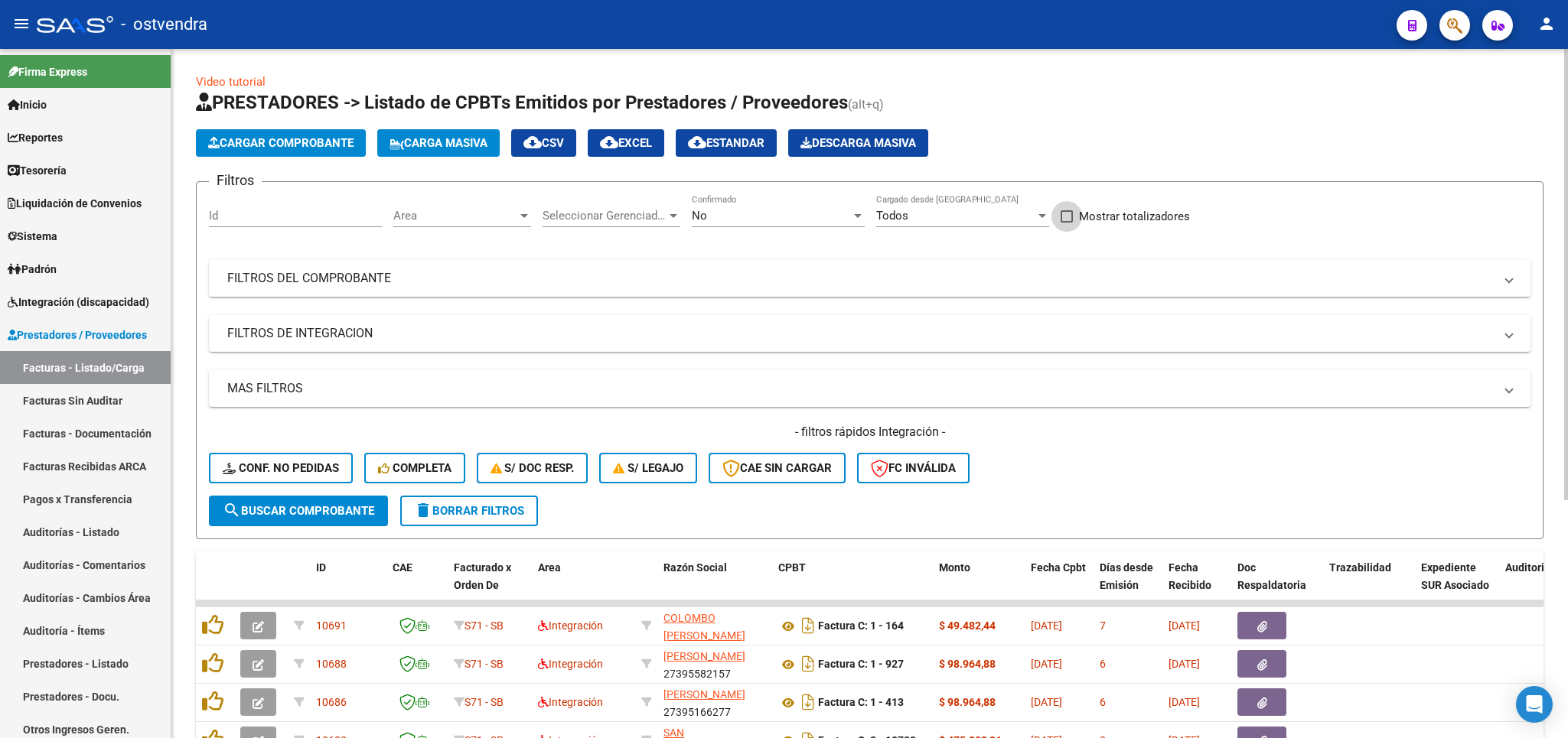
click at [1064, 219] on span at bounding box center [1066, 216] width 13 height 13
click at [1066, 223] on input "Mostrar totalizadores" at bounding box center [1066, 223] width 1 height 1
click at [279, 511] on span "search Buscar Comprobante" at bounding box center [299, 511] width 152 height 14
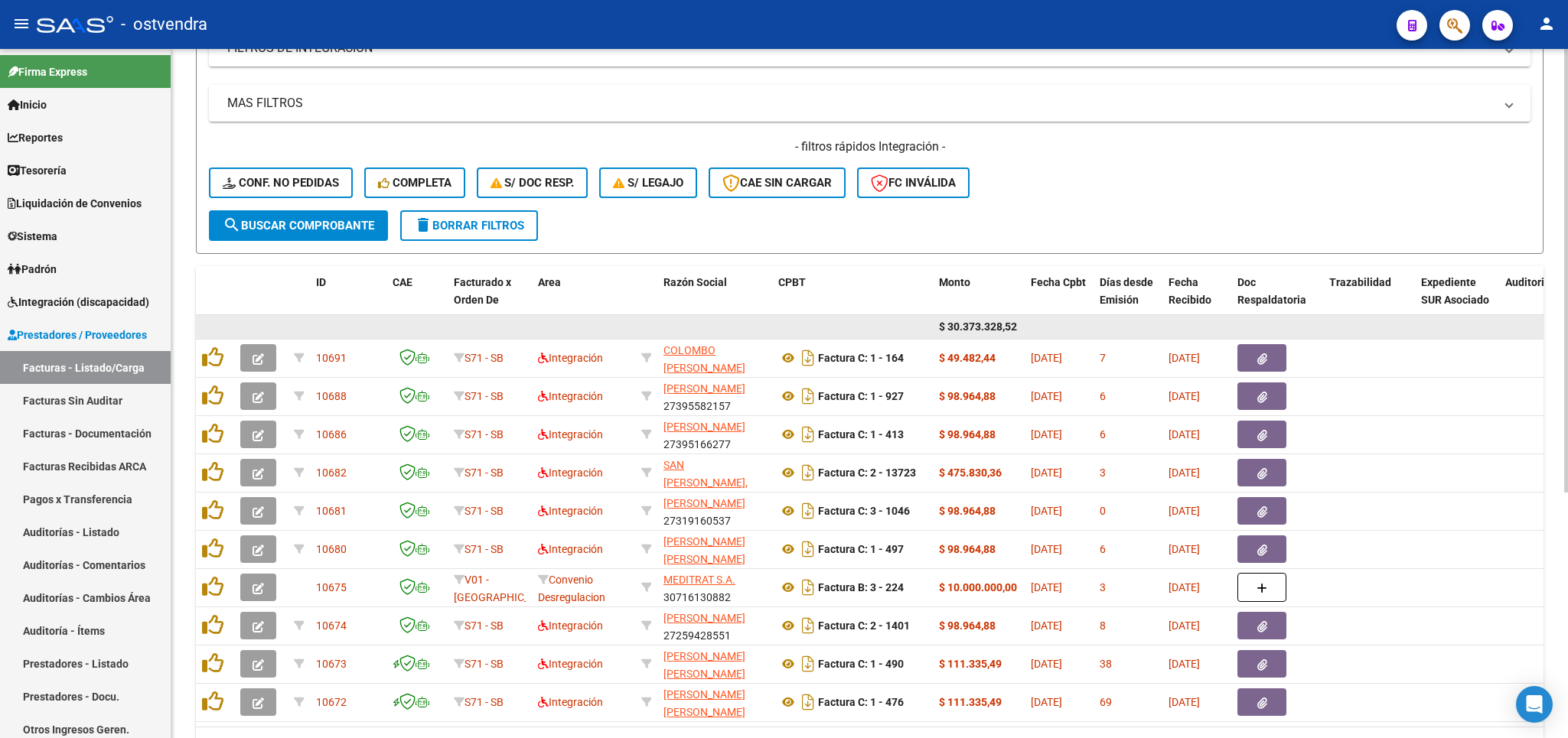
scroll to position [358, 0]
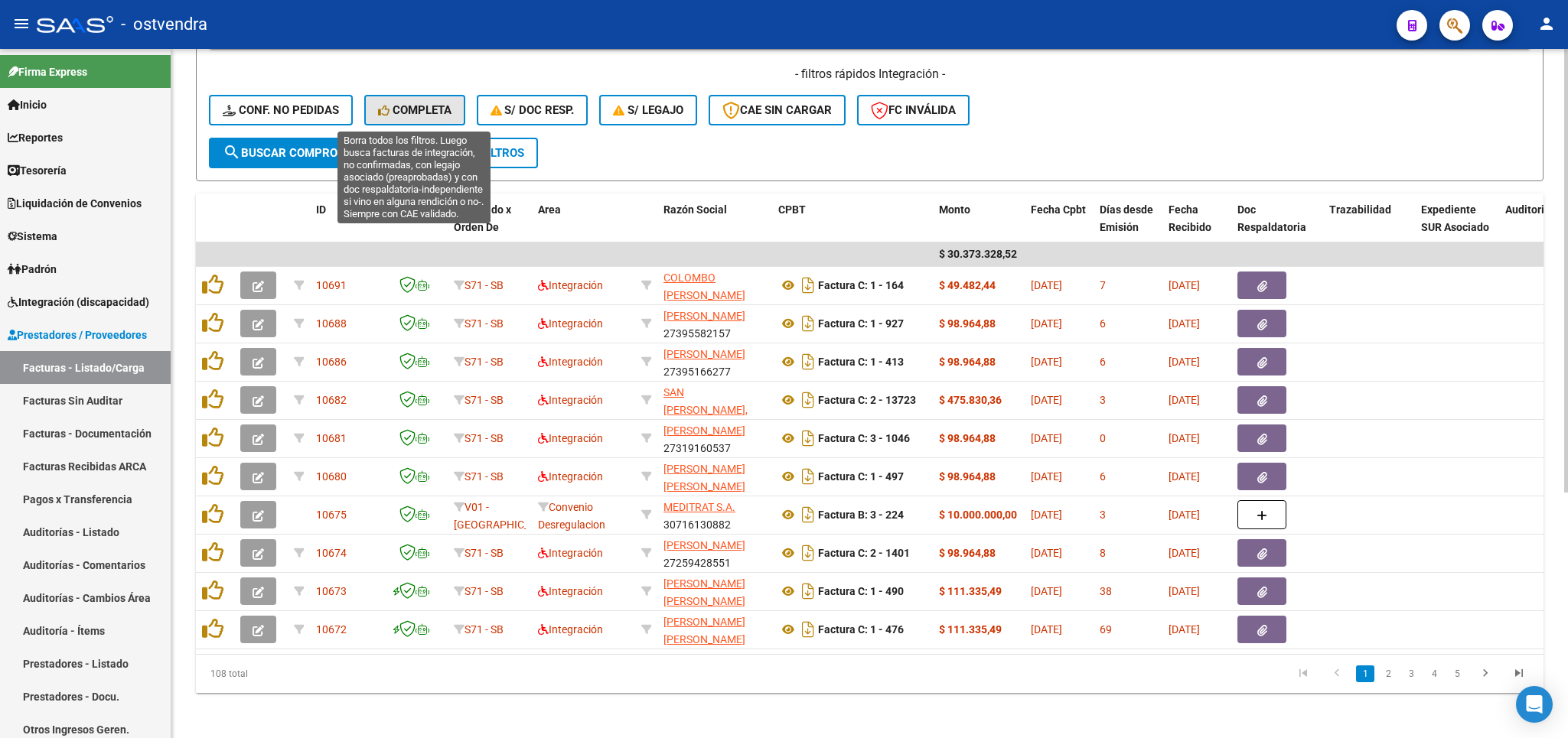
click at [422, 118] on button "Completa" at bounding box center [415, 110] width 101 height 31
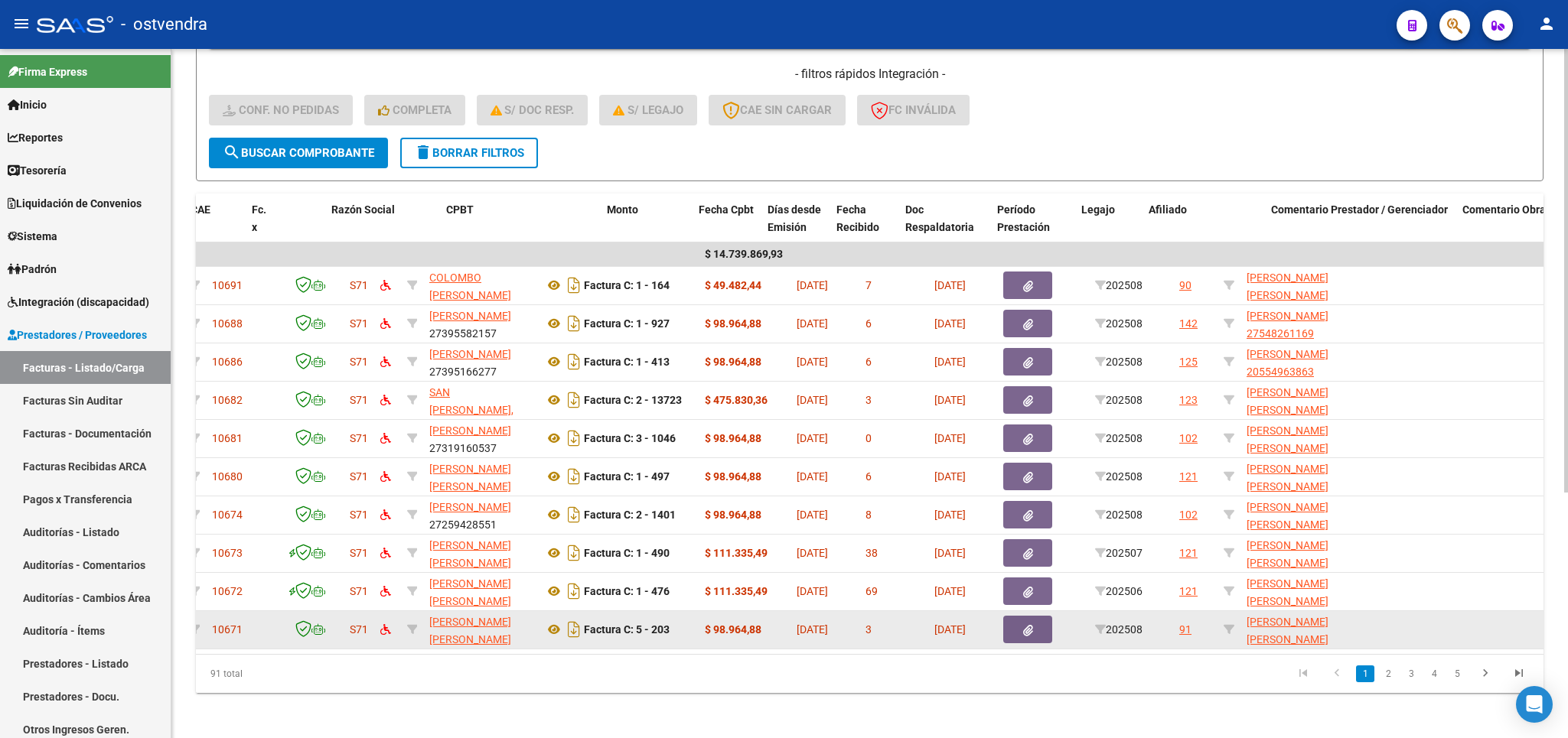
scroll to position [0, 73]
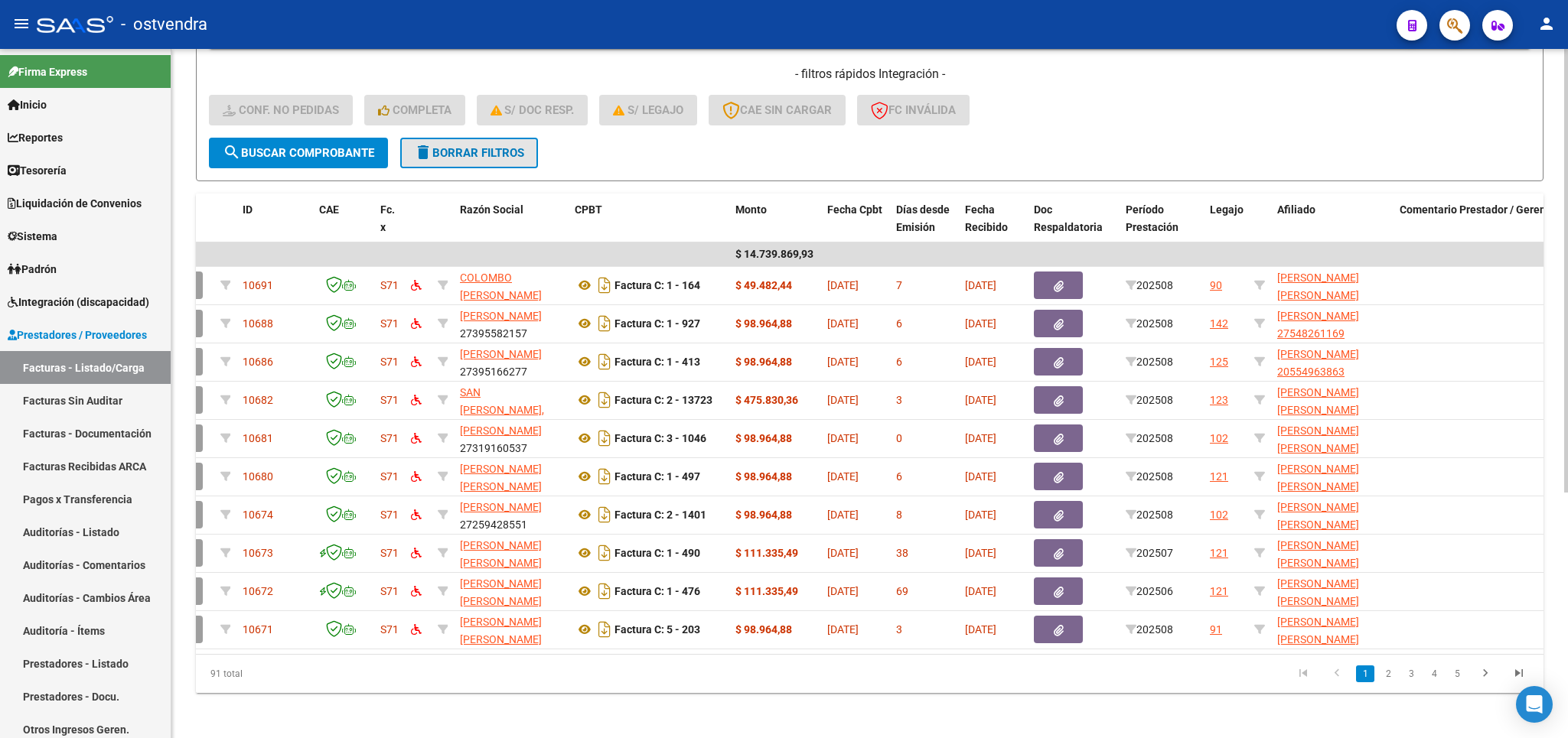
click at [507, 149] on span "delete Borrar Filtros" at bounding box center [469, 153] width 110 height 14
checkbox input "false"
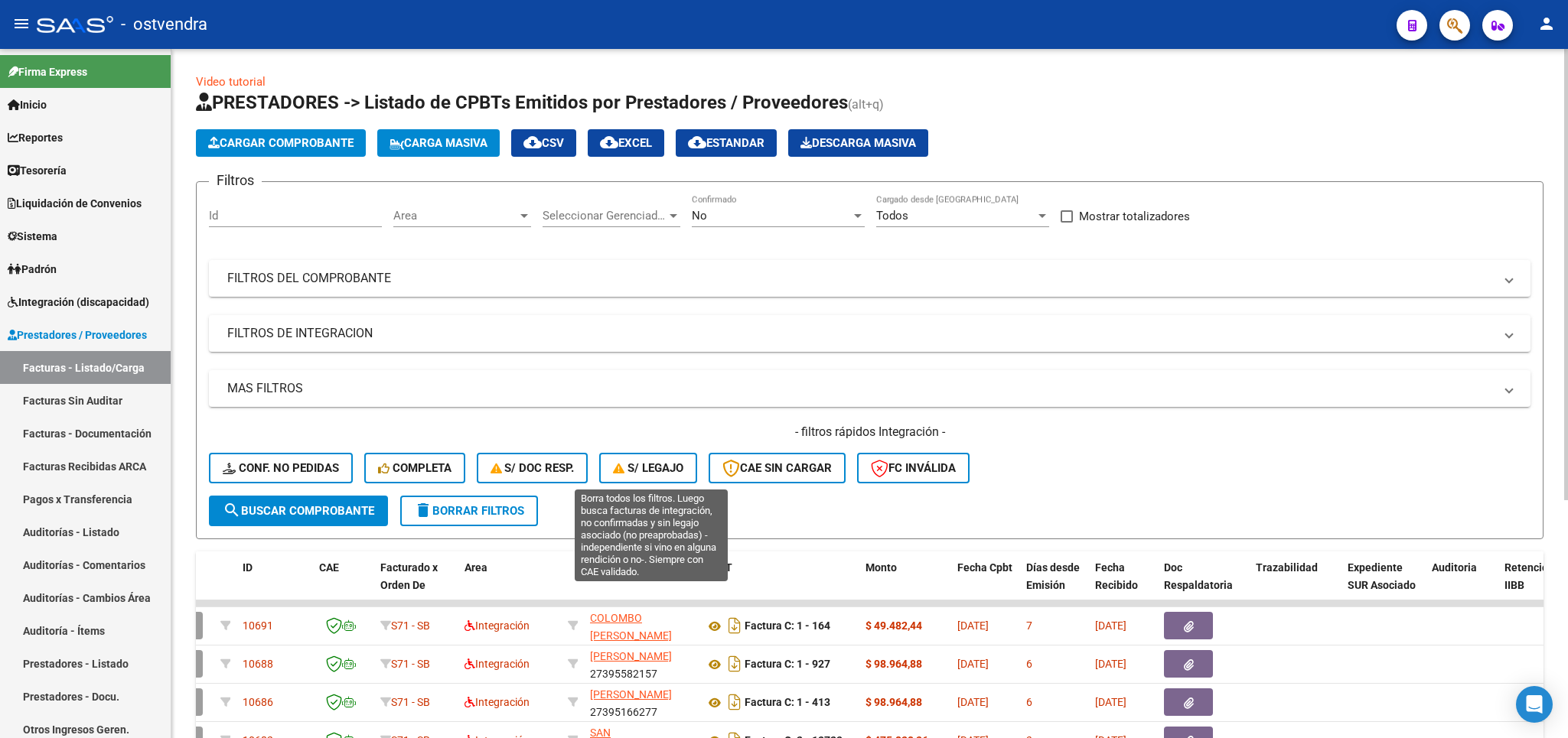
click at [651, 472] on span "S/ legajo" at bounding box center [648, 468] width 70 height 14
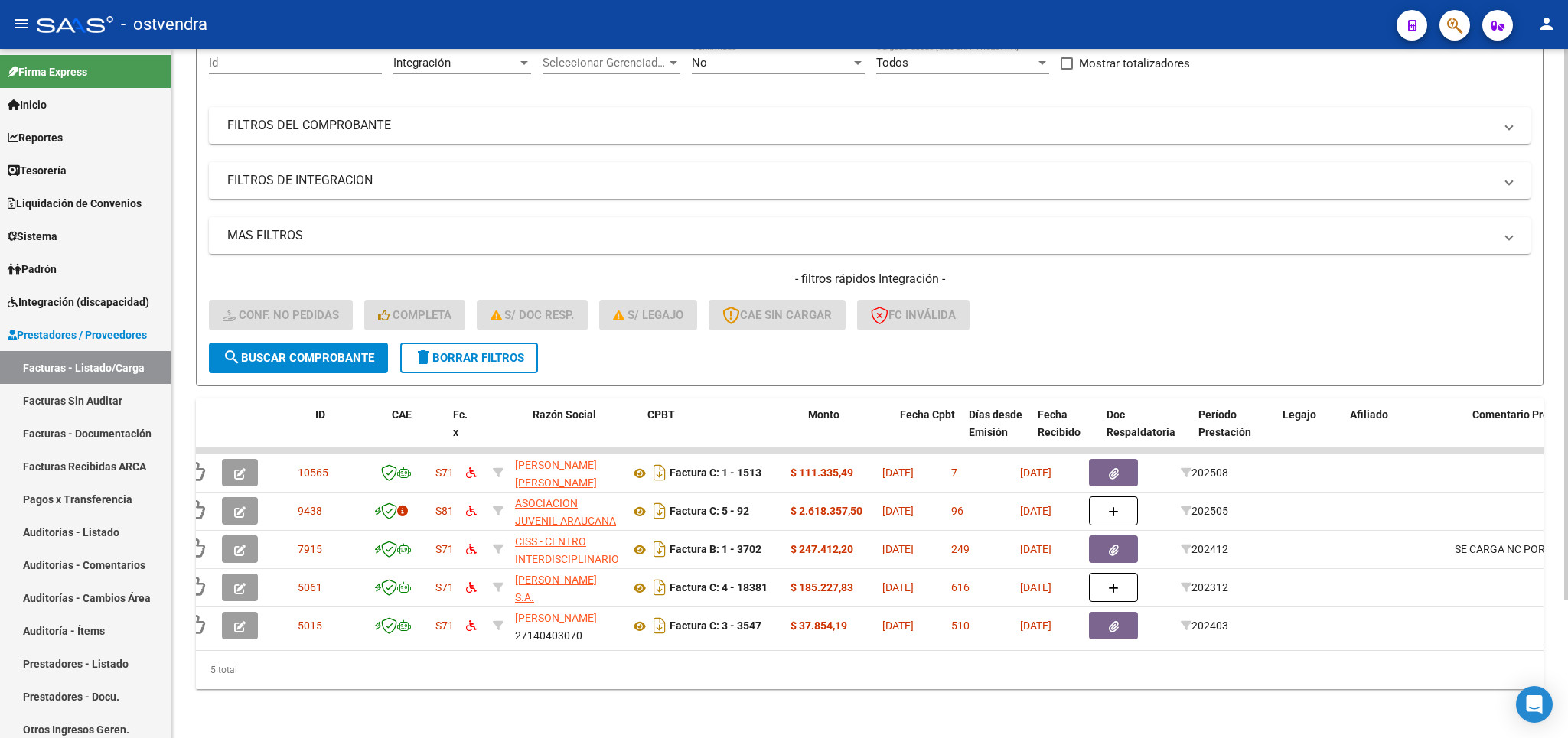
scroll to position [0, 0]
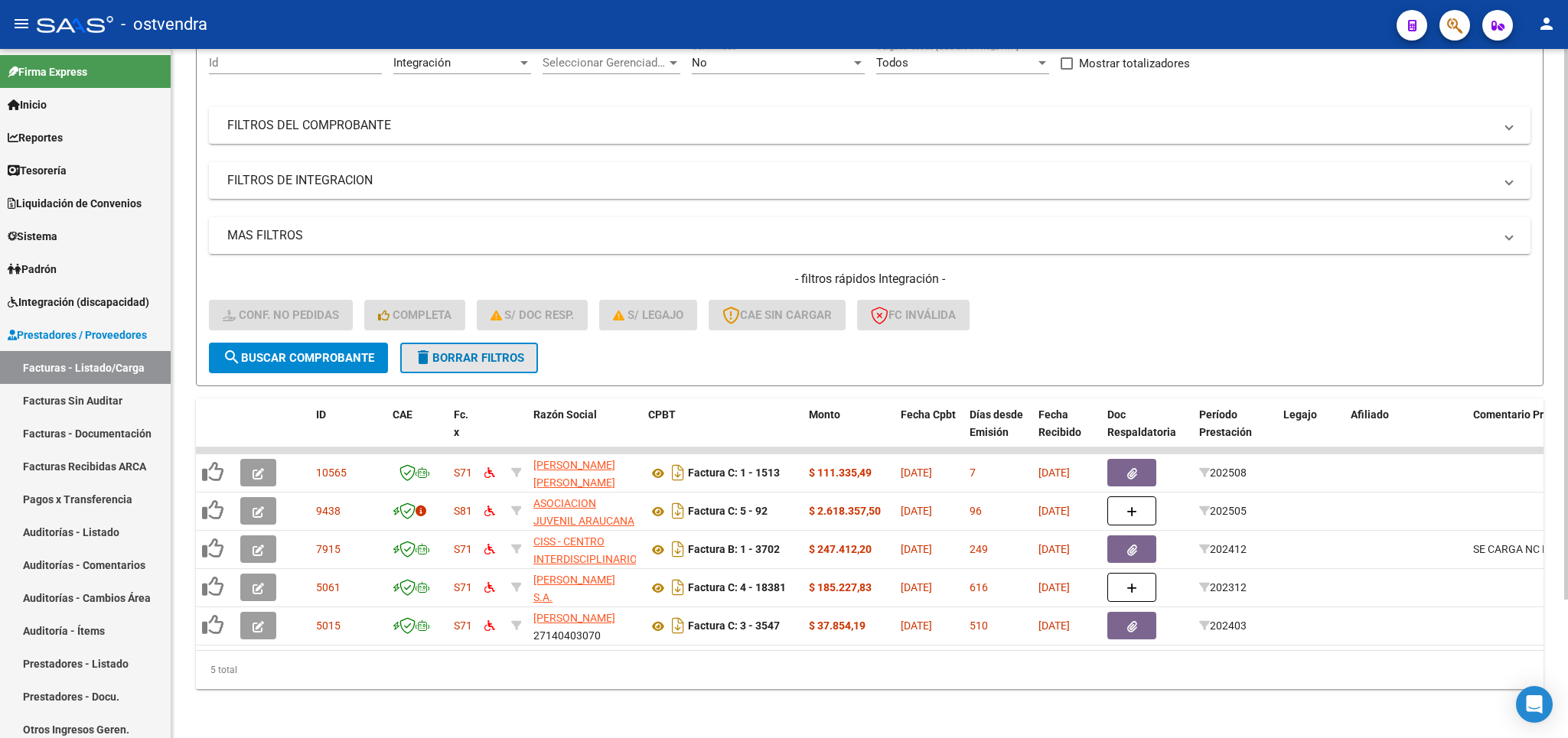
click at [456, 351] on span "delete Borrar Filtros" at bounding box center [469, 358] width 110 height 14
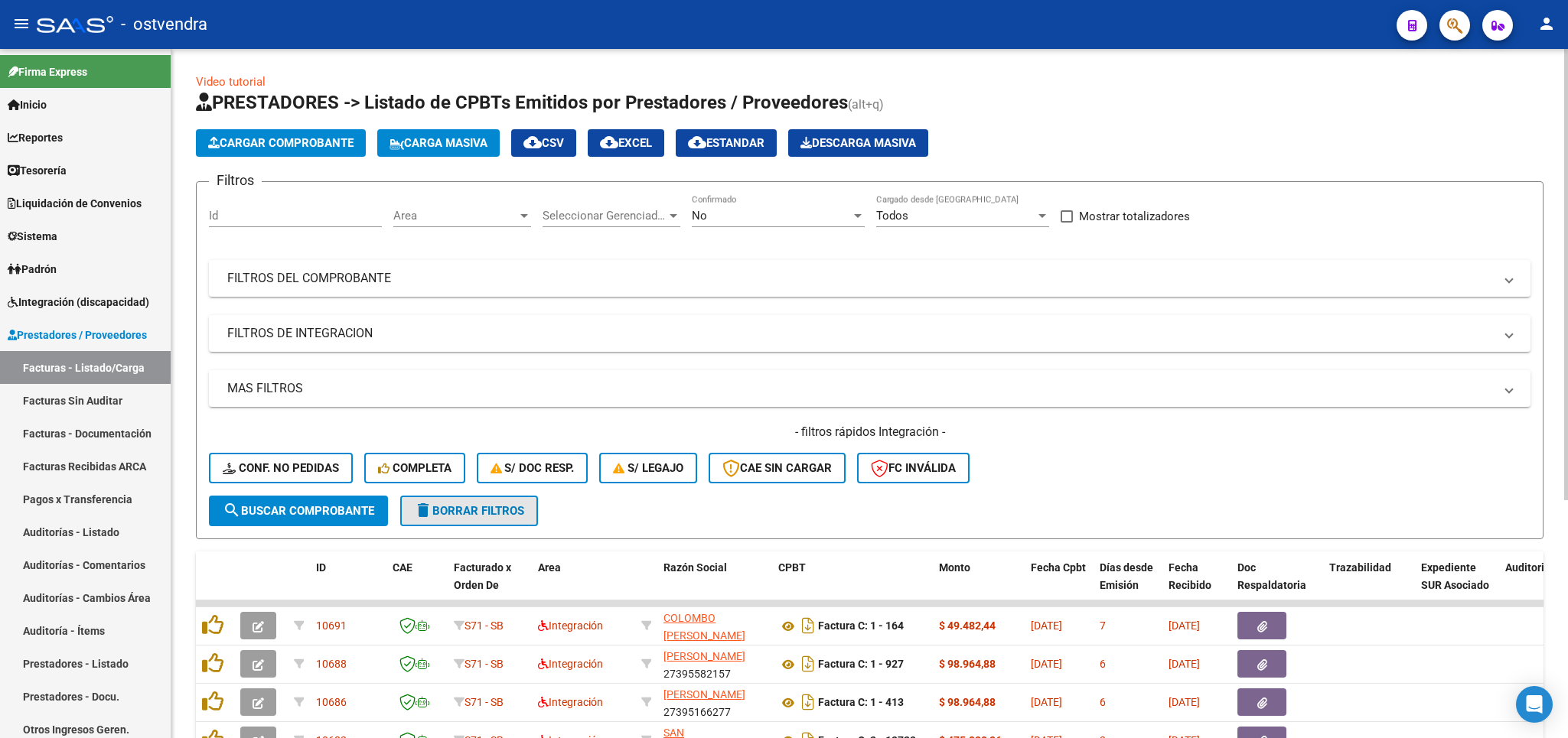
click at [473, 515] on span "delete Borrar Filtros" at bounding box center [469, 511] width 110 height 14
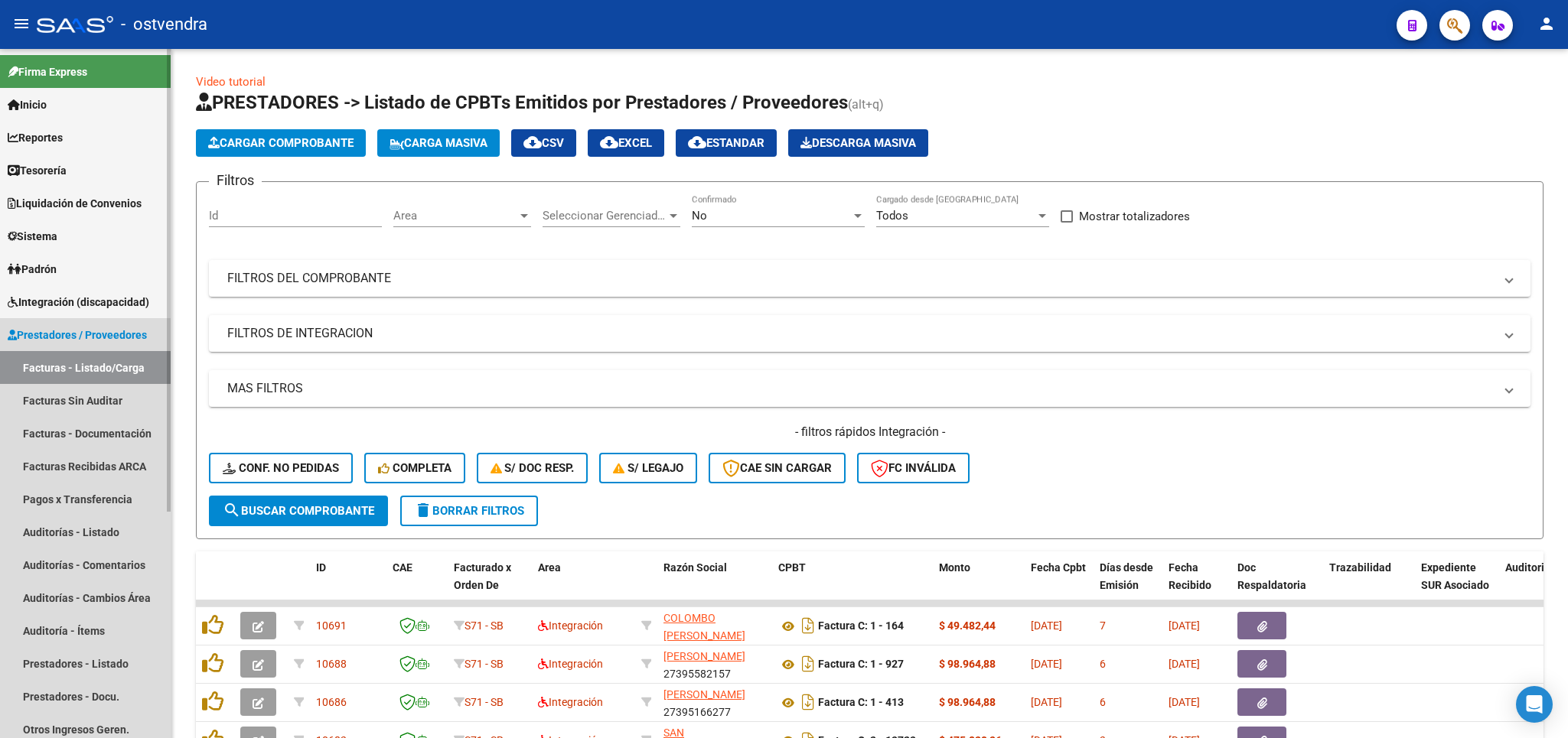
click at [67, 333] on span "Prestadores / Proveedores" at bounding box center [77, 335] width 139 height 17
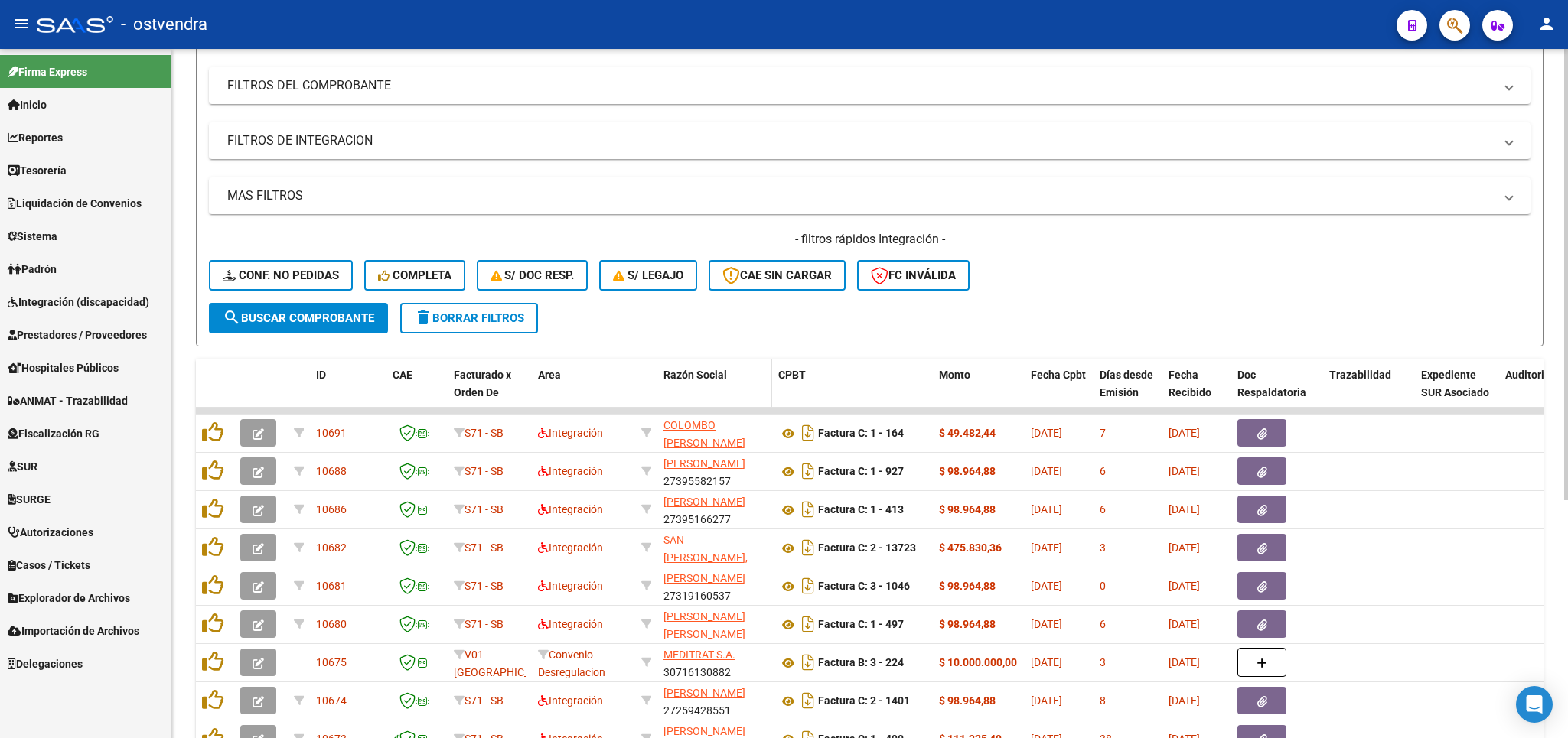
scroll to position [184, 0]
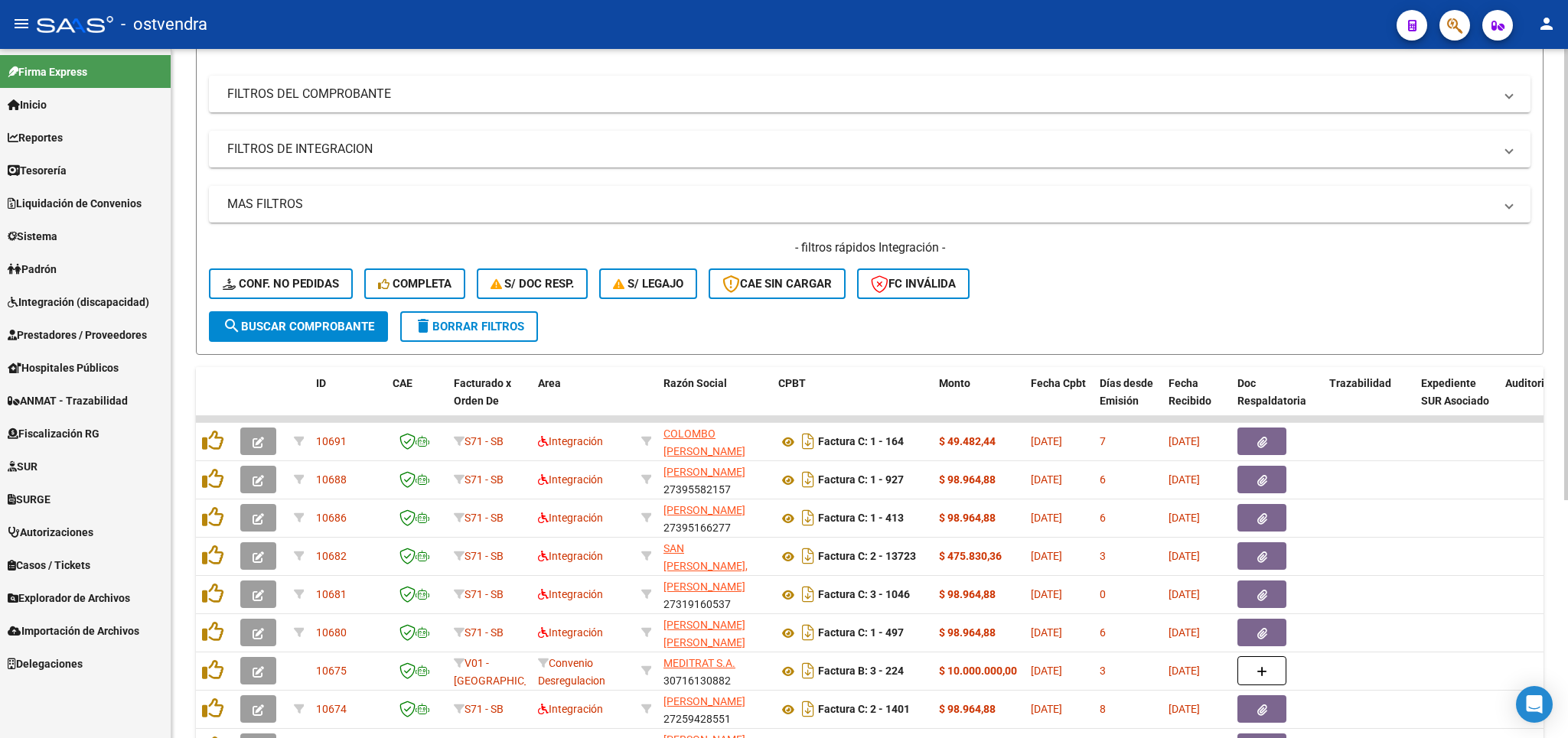
click at [489, 342] on form "Filtros Id Area Area Seleccionar Gerenciador Seleccionar Gerenciador No Confirm…" at bounding box center [869, 175] width 1347 height 358
drag, startPoint x: 485, startPoint y: 335, endPoint x: 477, endPoint y: 330, distance: 9.4
click at [484, 335] on button "delete Borrar Filtros" at bounding box center [469, 326] width 138 height 31
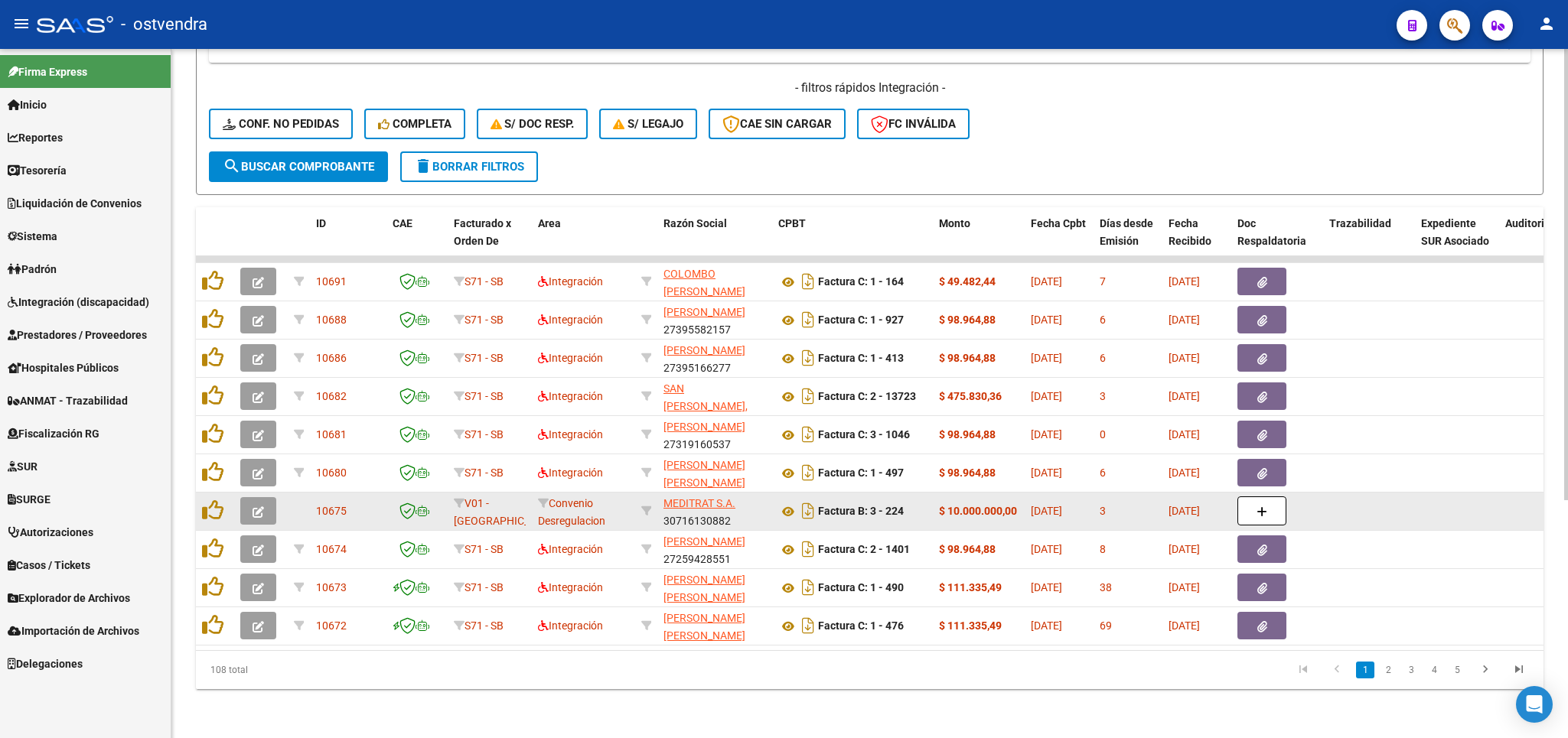
scroll to position [0, 0]
